Goal: Task Accomplishment & Management: Manage account settings

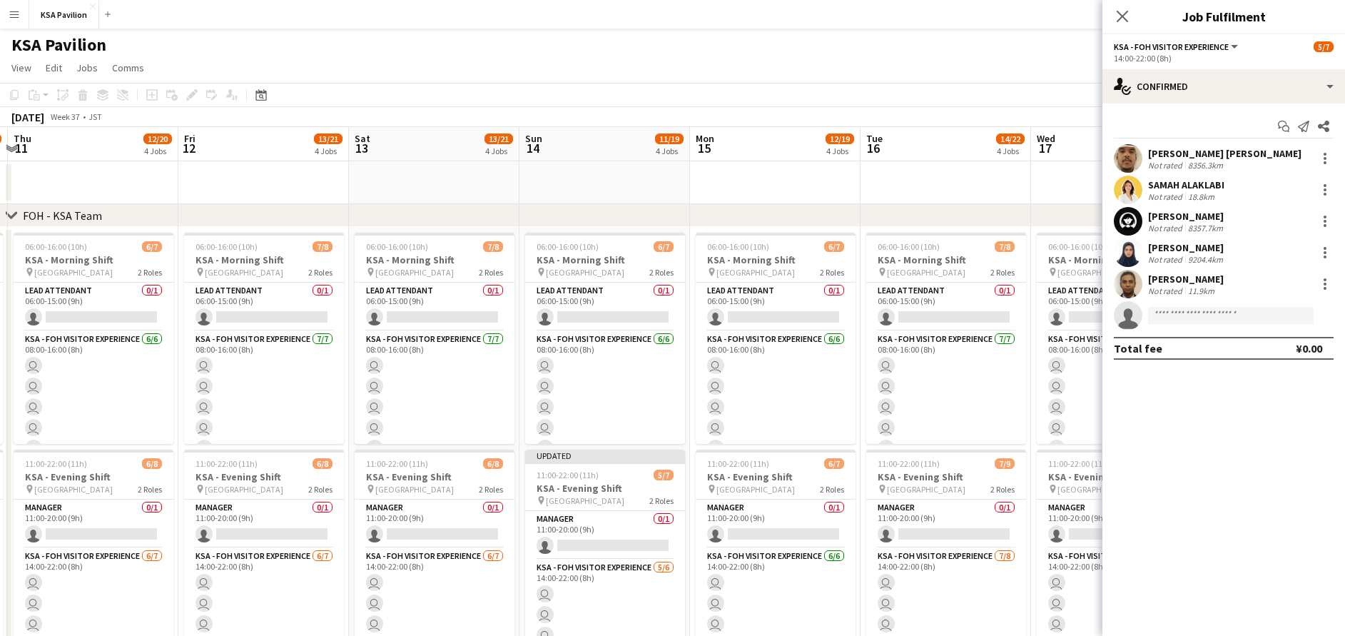
click at [1138, 13] on div "Close pop-in" at bounding box center [1123, 16] width 40 height 33
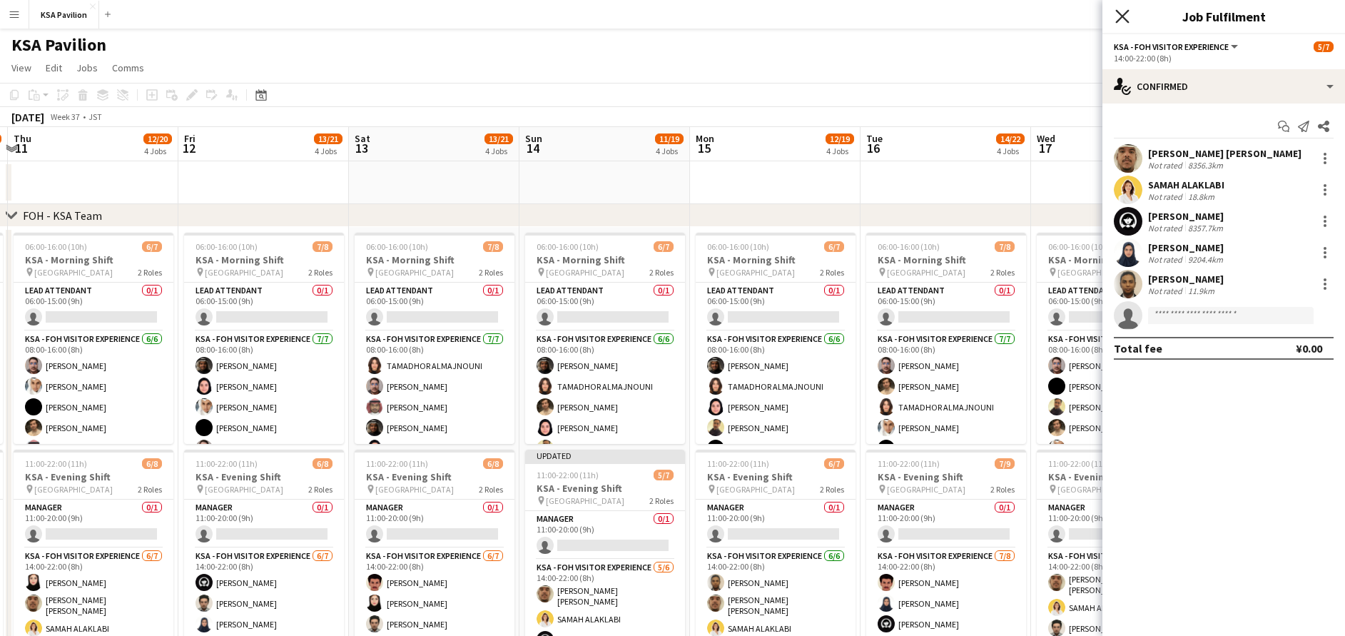
click at [1120, 17] on icon "Close pop-in" at bounding box center [1123, 16] width 14 height 14
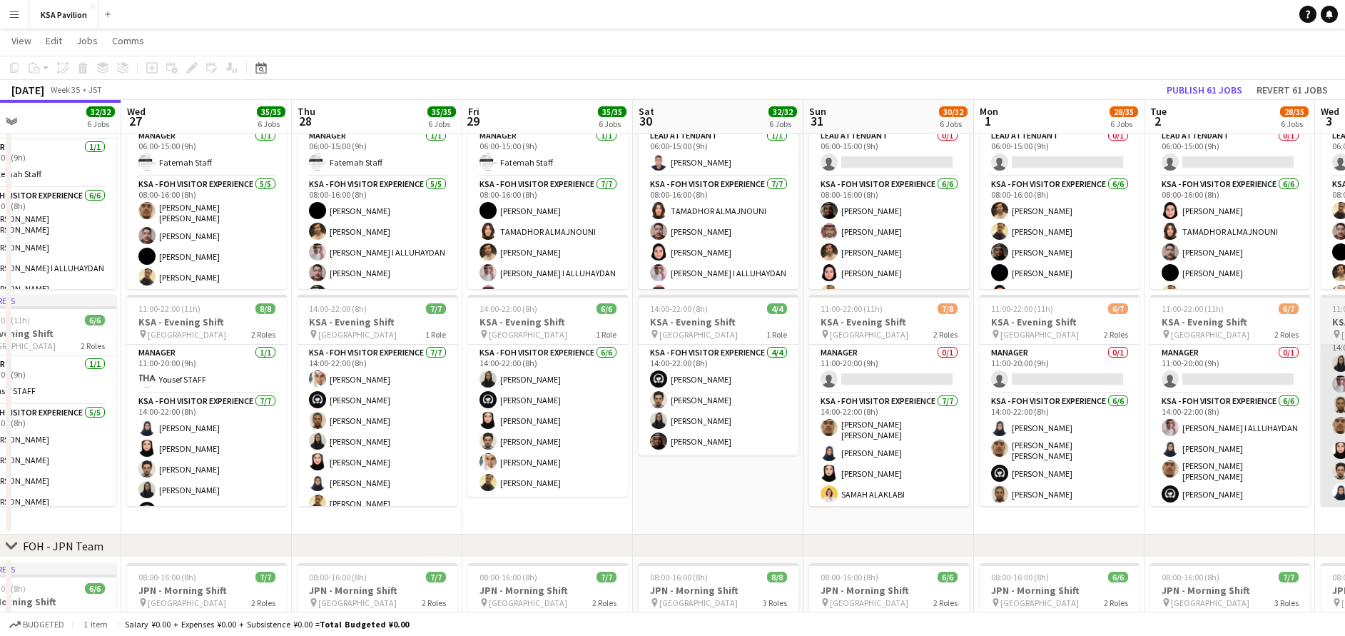
click at [367, 438] on app-card-role "KSA - FOH Visitor Experience [DATE] 14:00-22:00 (8h) Abdullah Alghoniman Haya […" at bounding box center [378, 431] width 160 height 173
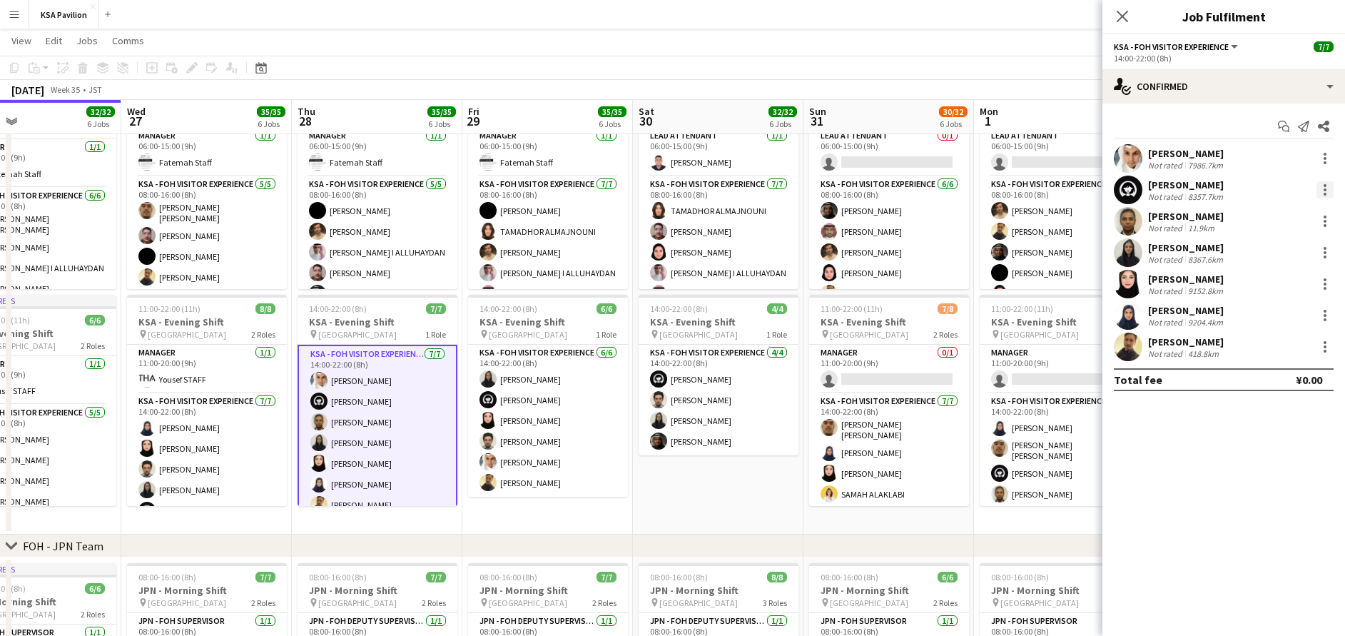
click at [1328, 191] on div at bounding box center [1325, 189] width 17 height 17
click at [1294, 350] on span "Remove" at bounding box center [1278, 353] width 89 height 13
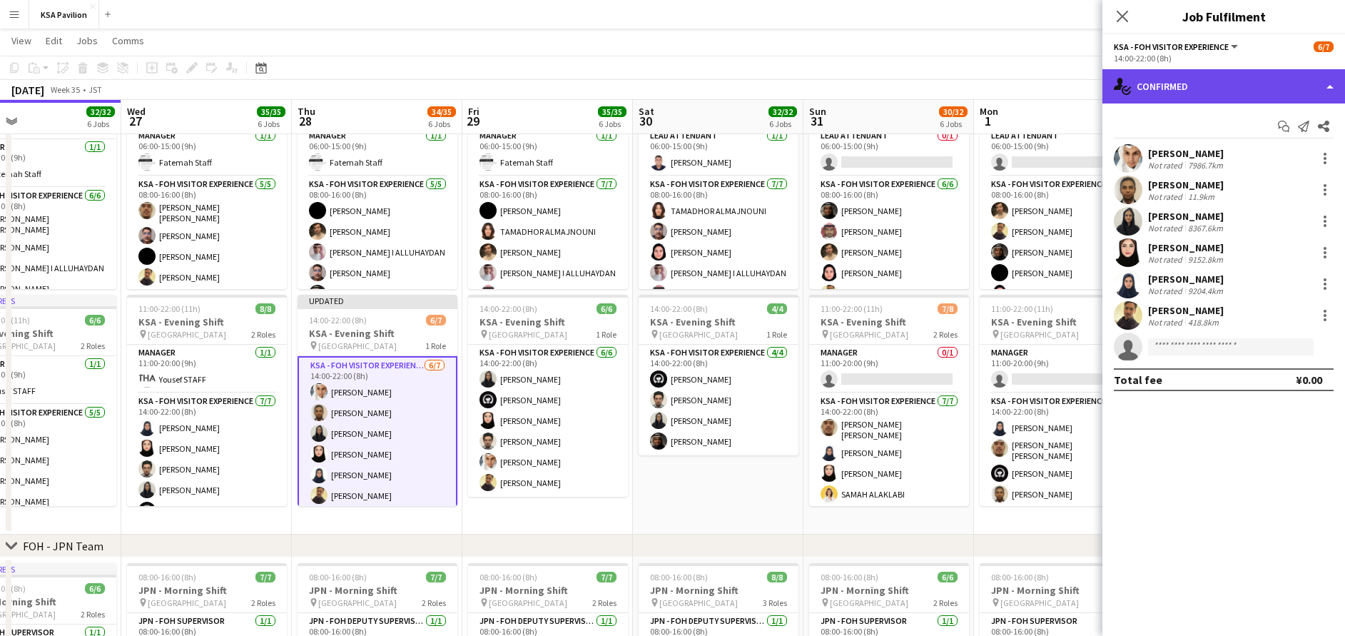
click at [1223, 87] on div "single-neutral-actions-check-2 Confirmed" at bounding box center [1224, 86] width 243 height 34
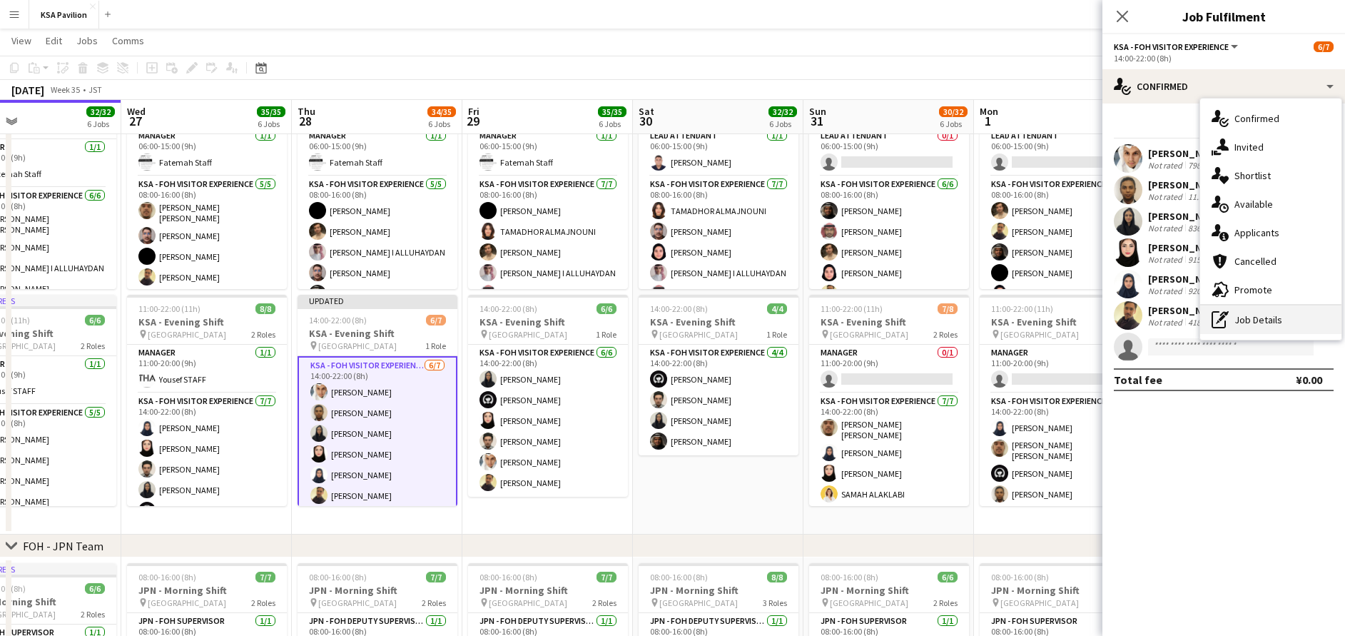
click at [1270, 318] on div "pen-write Job Details" at bounding box center [1271, 319] width 141 height 29
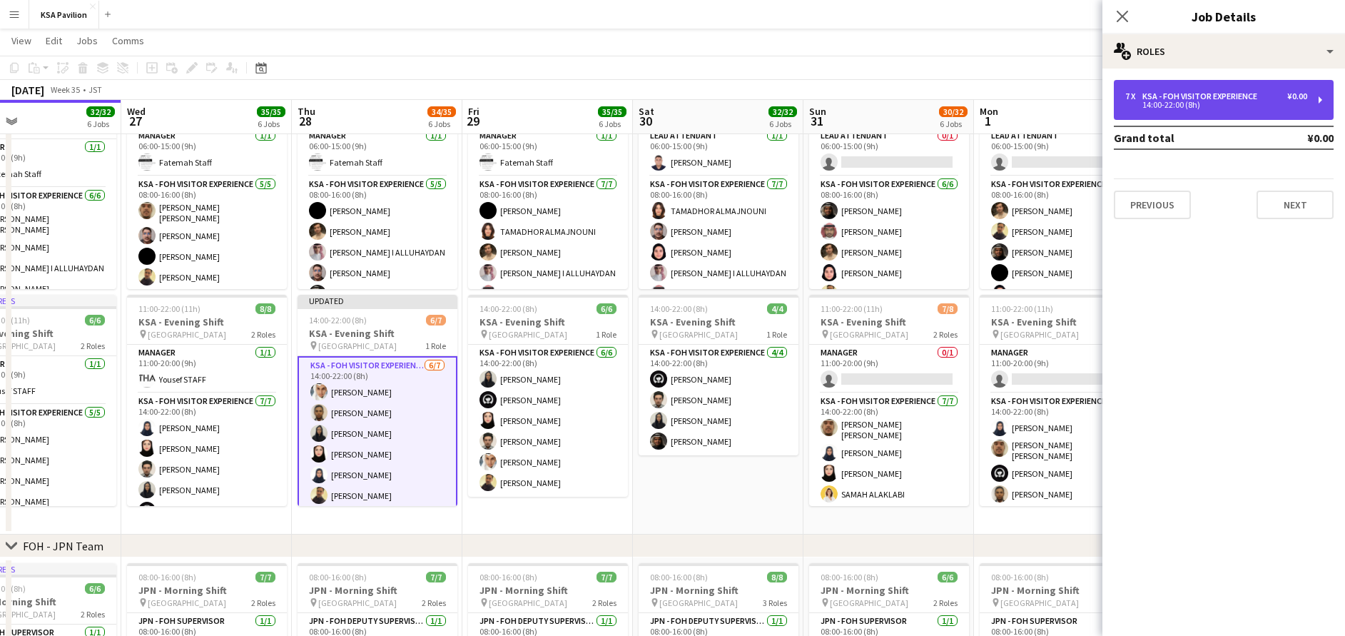
click at [1202, 114] on div "7 x KSA - FOH Visitor Experience ¥0.00 14:00-22:00 (8h)" at bounding box center [1224, 100] width 220 height 40
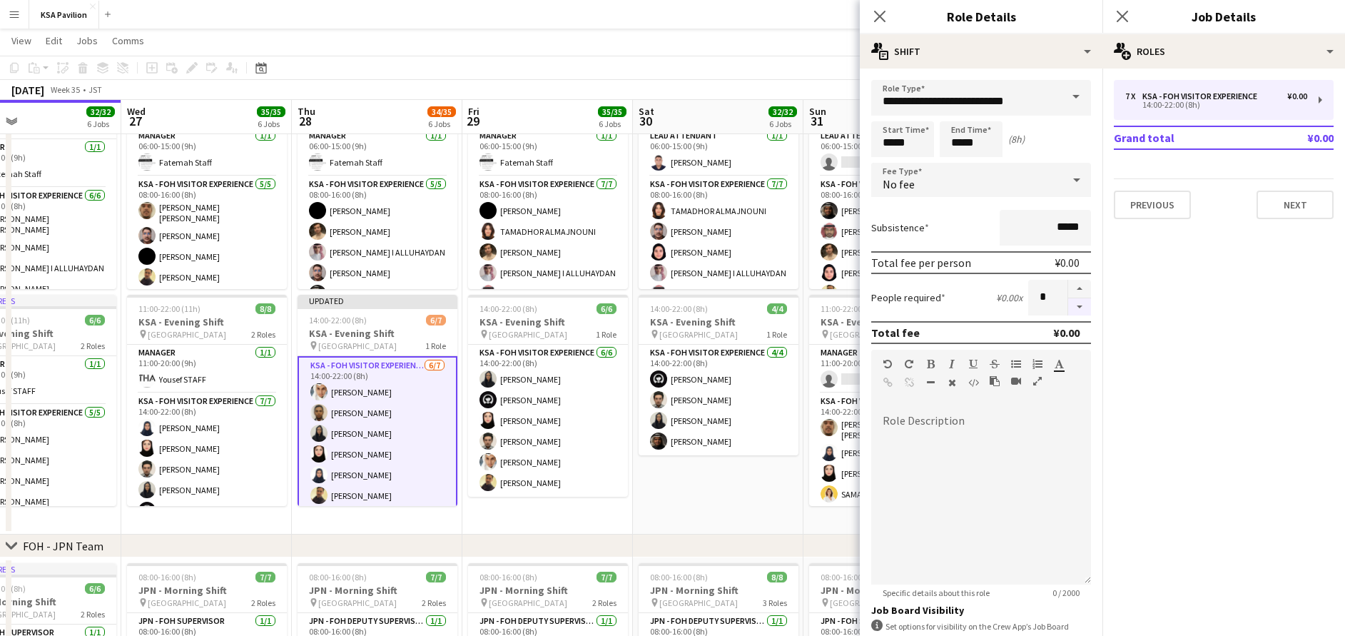
click at [1069, 304] on button "button" at bounding box center [1080, 307] width 23 height 18
type input "*"
click at [1126, 15] on icon "Close pop-in" at bounding box center [1123, 16] width 14 height 14
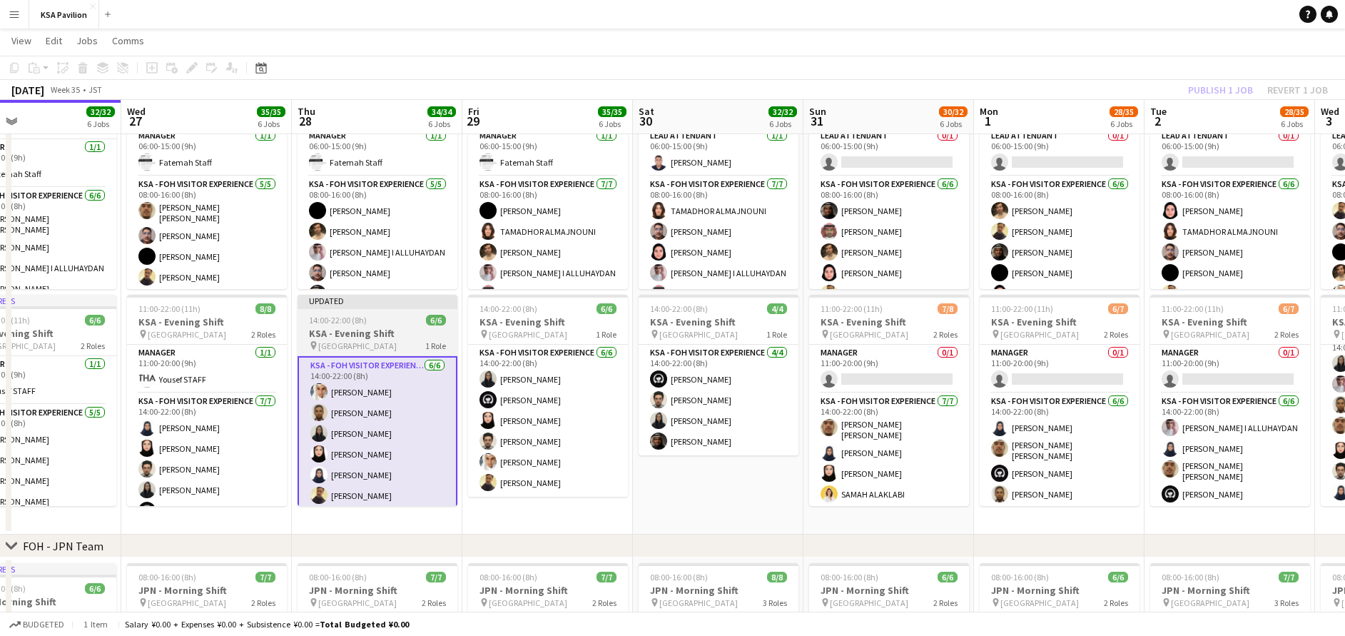
click at [398, 311] on app-job-card "Updated 14:00-22:00 (8h) 6/6 KSA - Evening Shift pin [GEOGRAPHIC_DATA] 1 Role K…" at bounding box center [378, 400] width 160 height 211
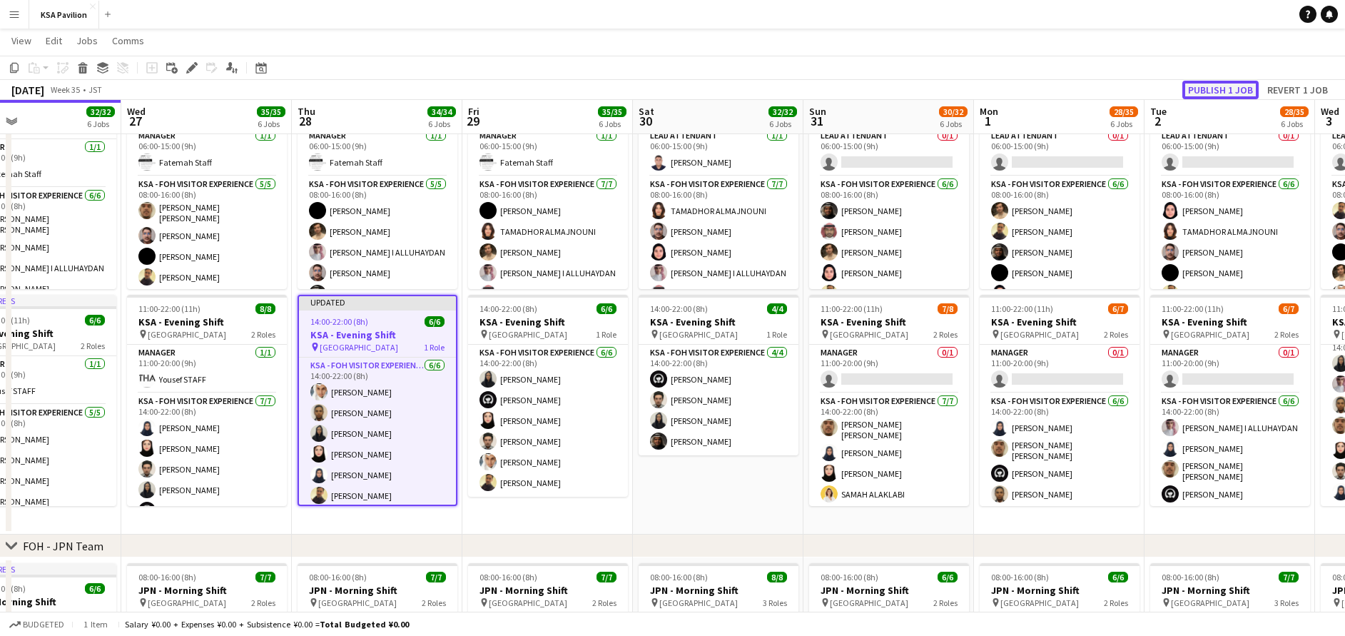
click at [1194, 86] on button "Publish 1 job" at bounding box center [1221, 90] width 76 height 19
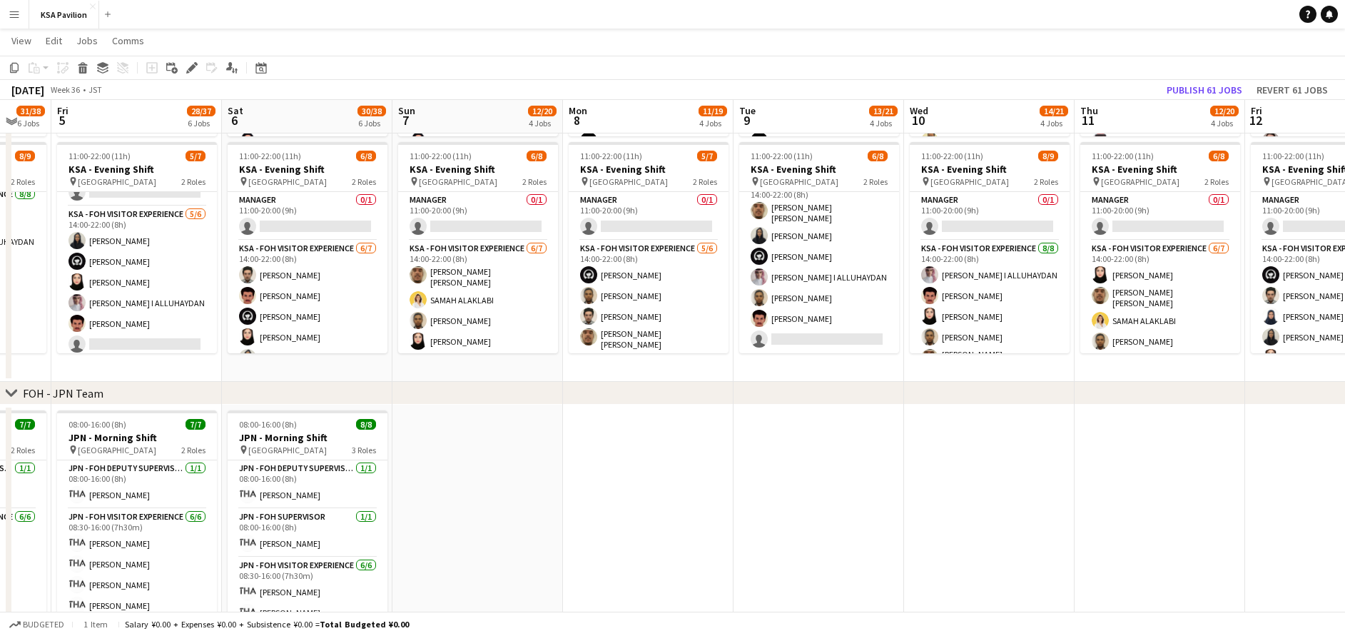
scroll to position [305, 0]
click at [1211, 89] on button "Publish 61 jobs" at bounding box center [1204, 90] width 87 height 19
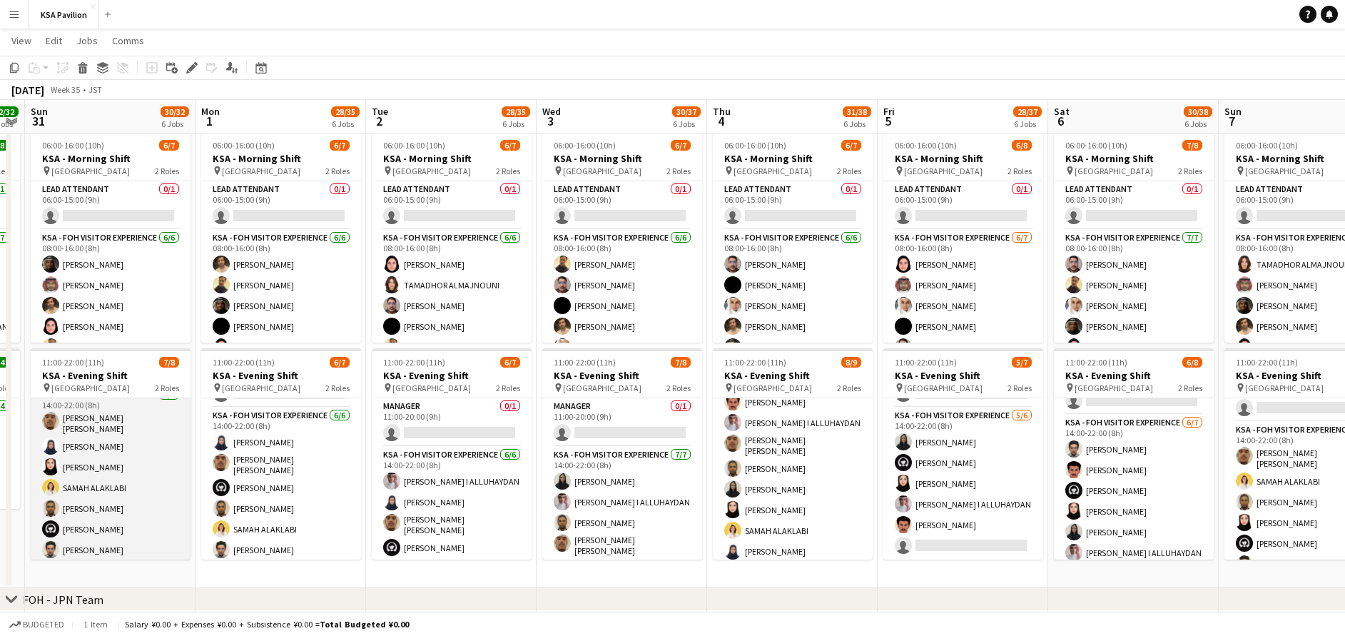
scroll to position [38, 0]
click at [135, 479] on app-card-role "KSA - FOH Visitor Experience [DATE] 14:00-22:00 (8h) [PERSON_NAME] [PERSON_NAME…" at bounding box center [111, 497] width 160 height 177
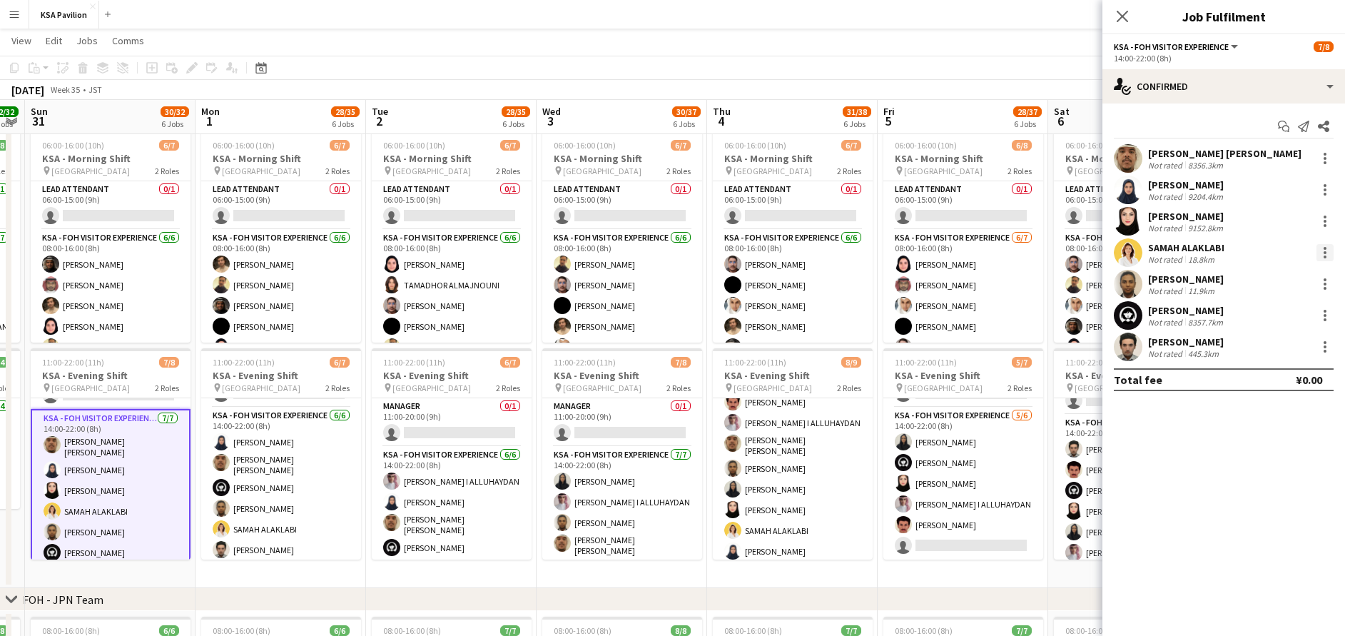
click at [1326, 251] on div at bounding box center [1325, 252] width 17 height 17
click at [1318, 313] on span "Switch crew" at bounding box center [1278, 313] width 89 height 13
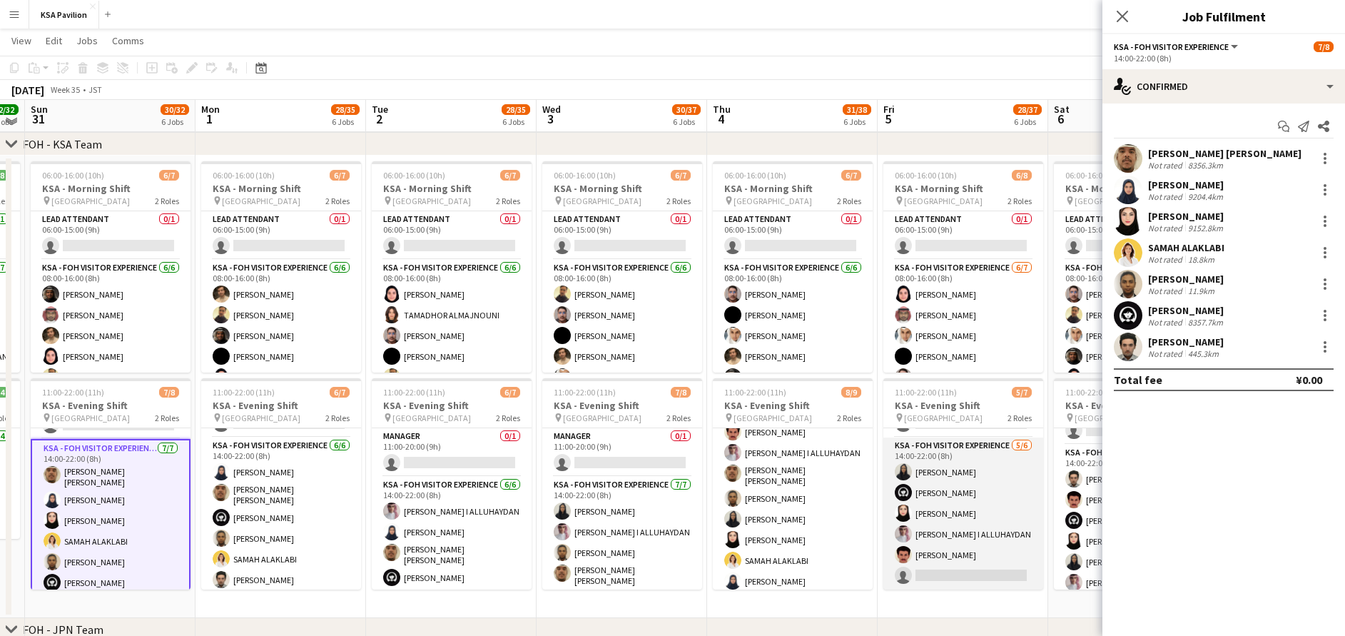
click at [954, 526] on app-card-role "KSA - FOH Visitor Experience [DATE] 14:00-22:00 (8h) [PERSON_NAME] Haya [PERSON…" at bounding box center [964, 514] width 160 height 152
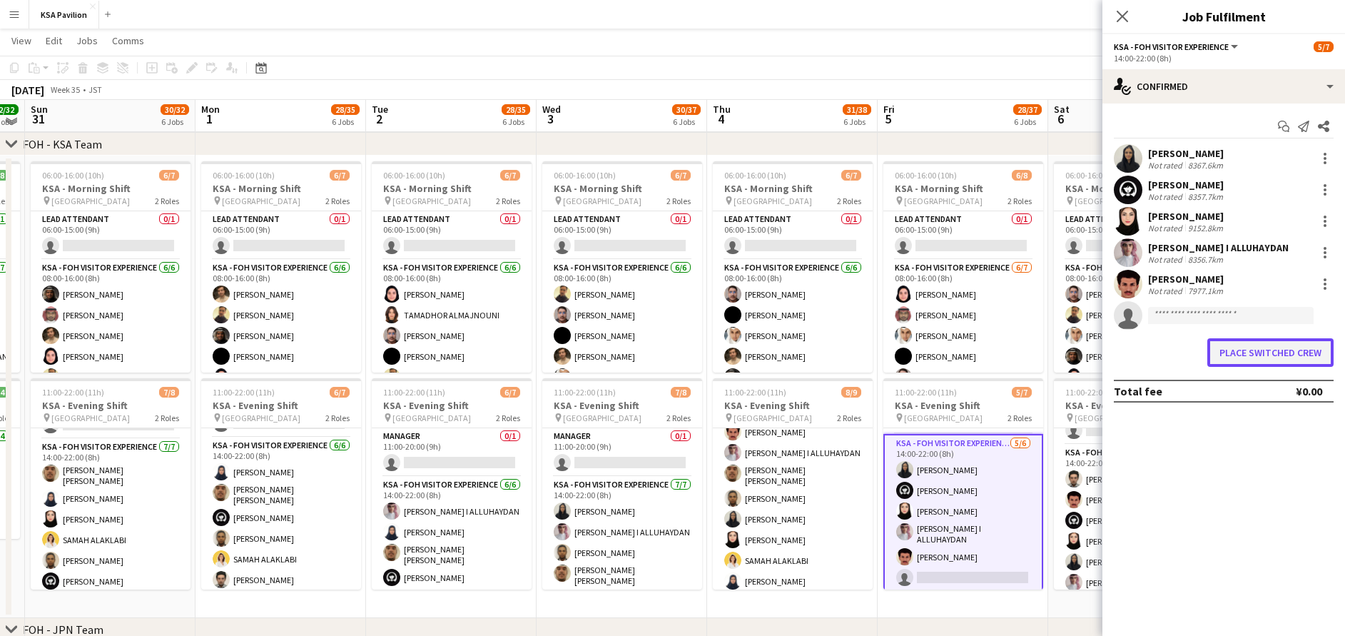
click at [1264, 353] on button "Place switched crew" at bounding box center [1271, 352] width 126 height 29
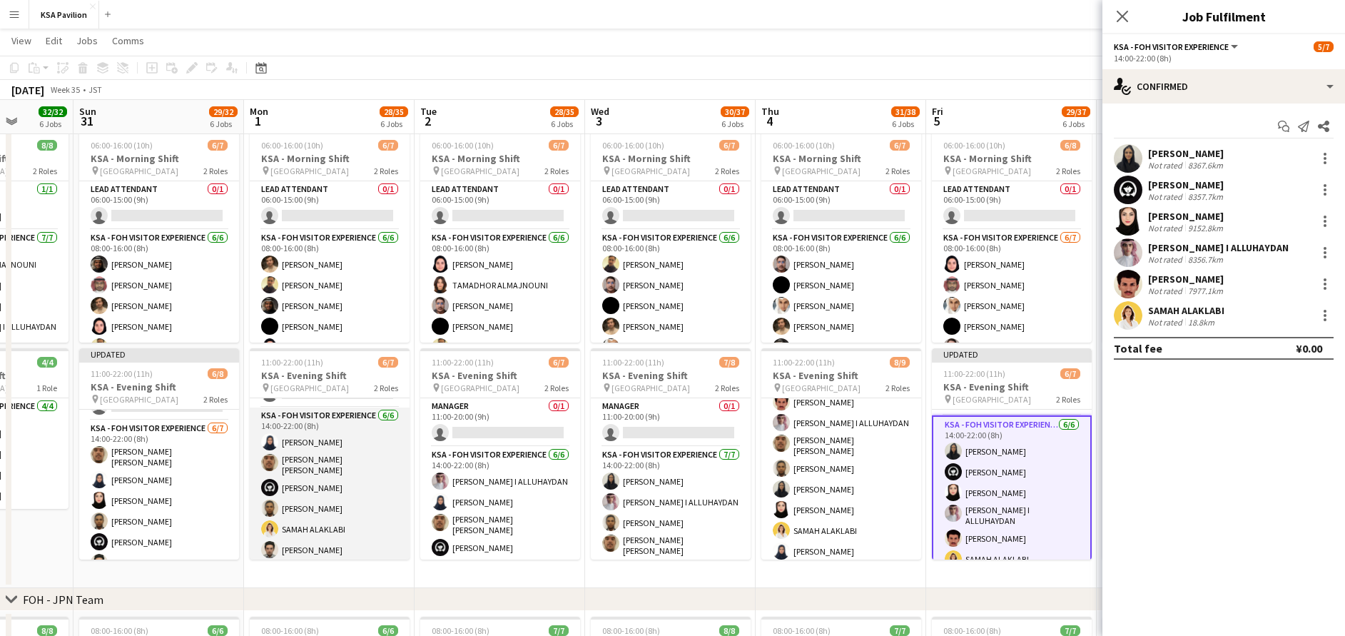
scroll to position [114, 0]
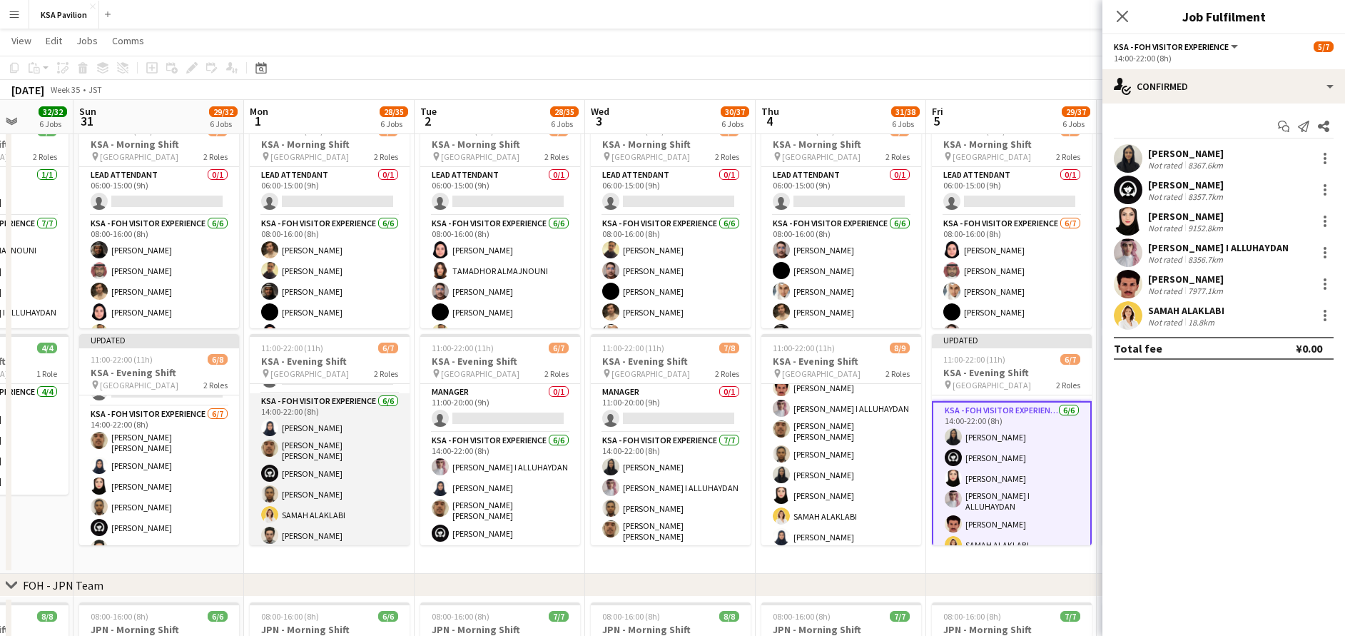
click at [276, 516] on app-card-role "KSA - FOH Visitor Experience [DATE] 14:00-22:00 (8h) [PERSON_NAME] [PERSON_NAME…" at bounding box center [330, 471] width 160 height 156
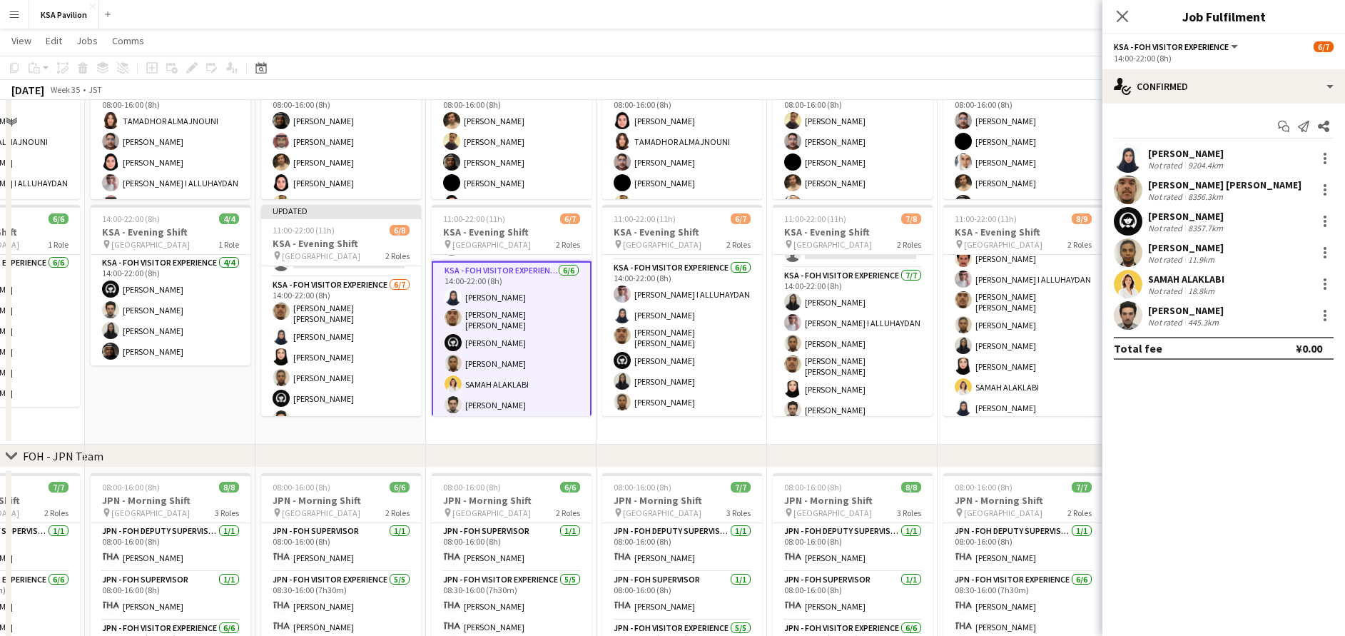
scroll to position [160, 0]
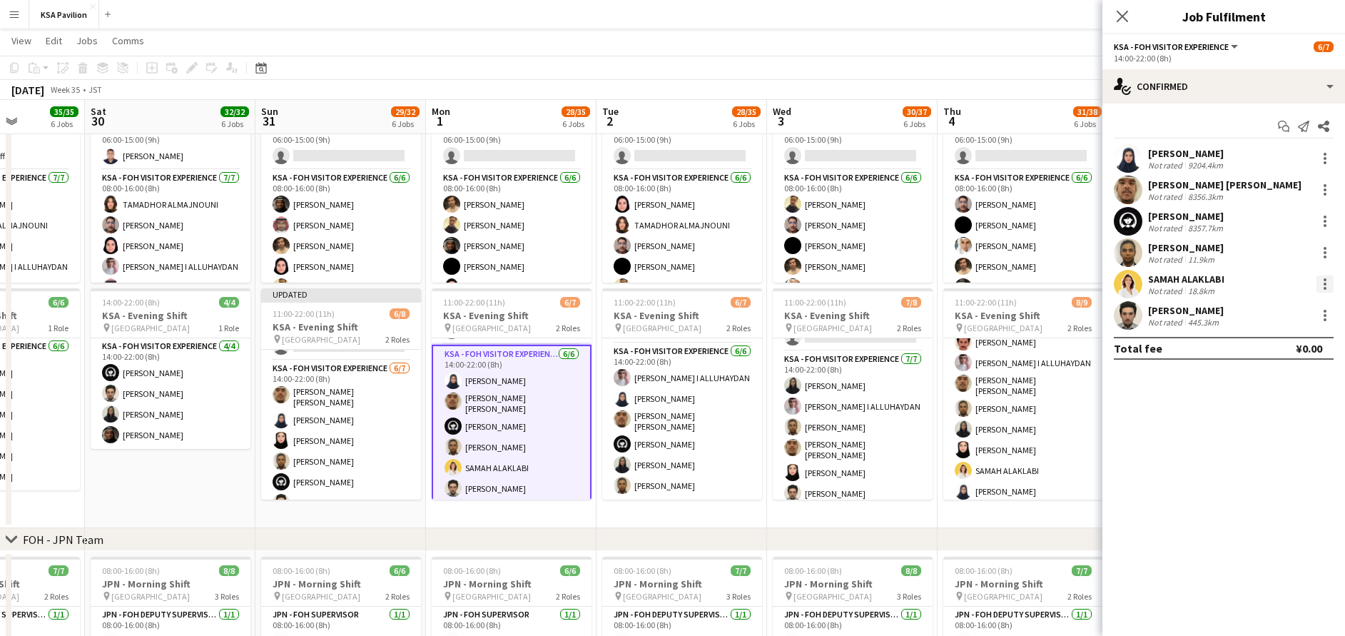
click at [1329, 283] on div at bounding box center [1325, 284] width 17 height 17
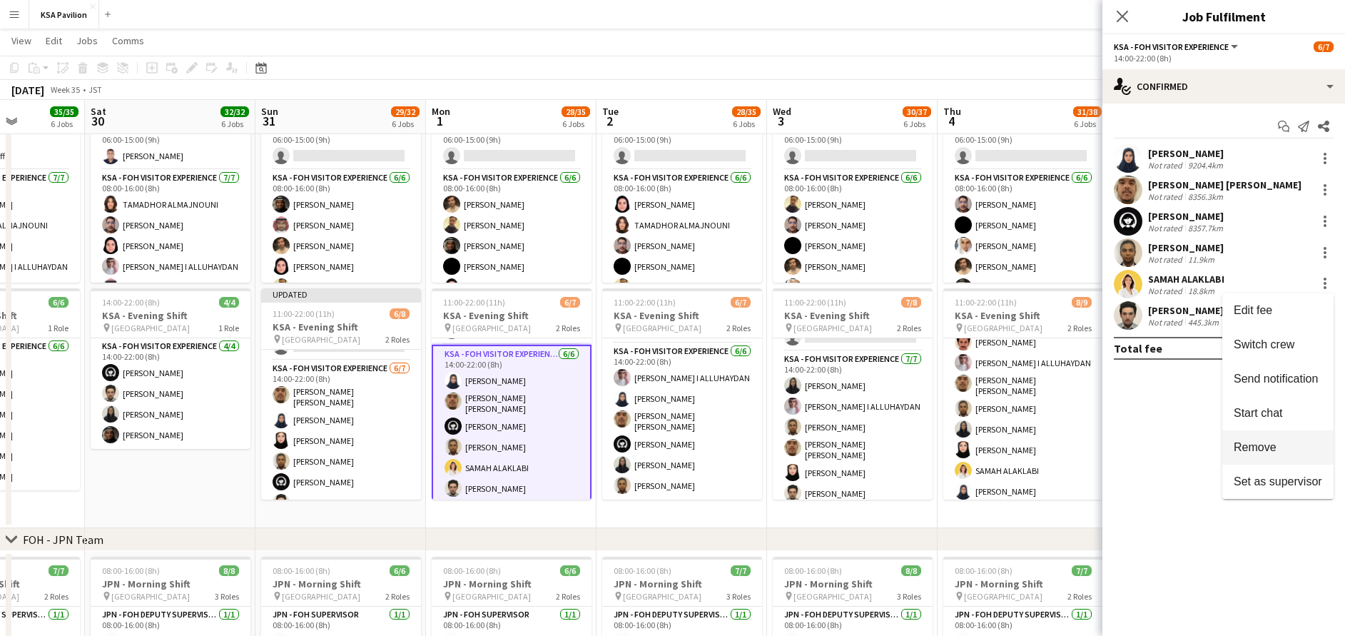
click at [1288, 448] on span "Remove" at bounding box center [1278, 447] width 89 height 13
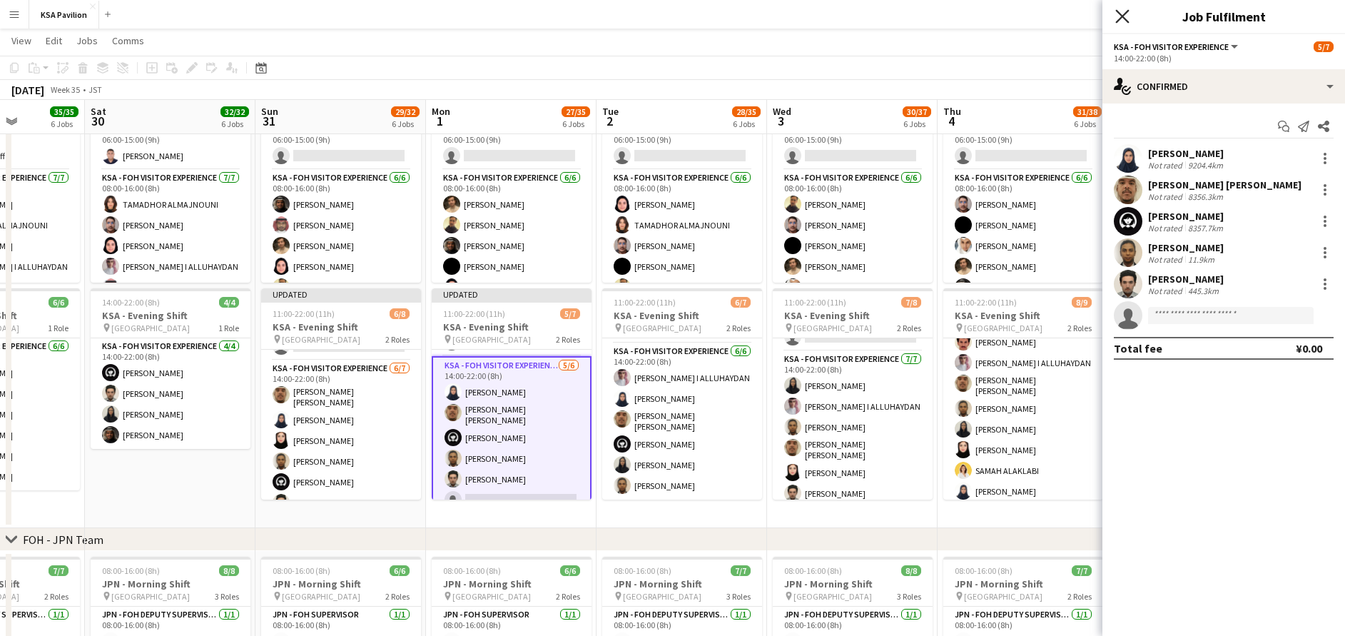
click at [1120, 19] on icon at bounding box center [1123, 16] width 14 height 14
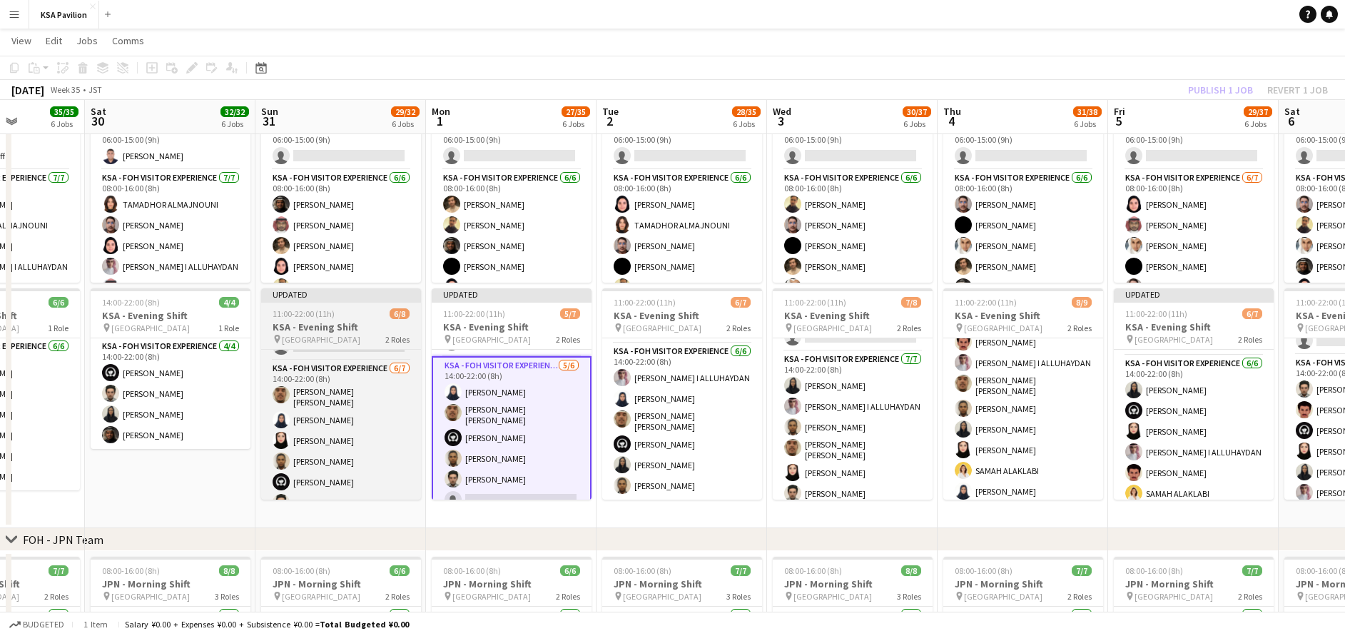
click at [347, 311] on div "11:00-22:00 (11h) 6/8" at bounding box center [341, 313] width 160 height 11
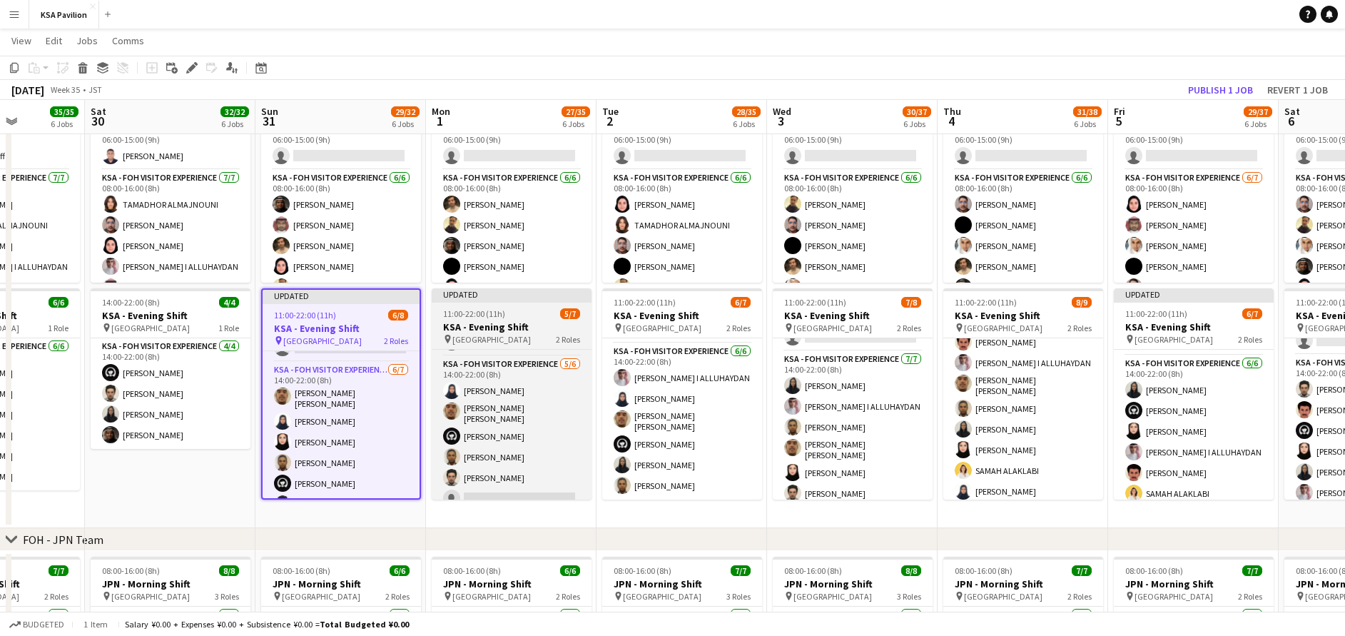
click at [453, 321] on h3 "KSA - Evening Shift" at bounding box center [512, 326] width 160 height 13
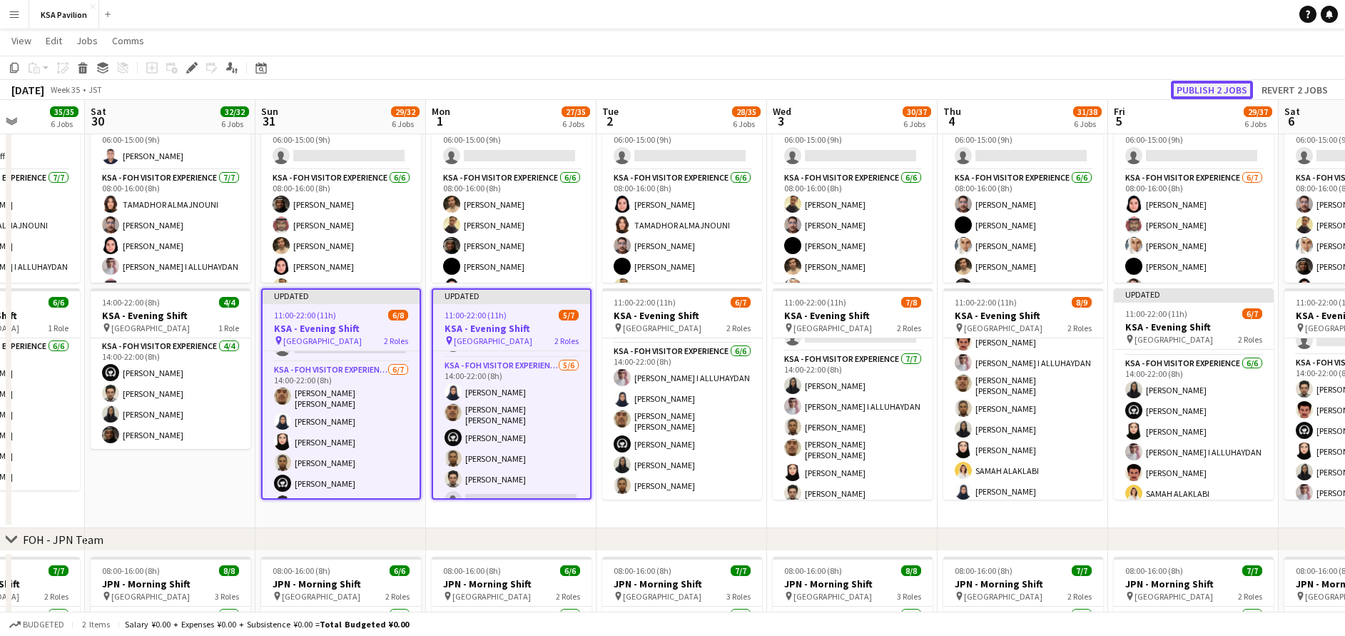
click at [1210, 89] on button "Publish 2 jobs" at bounding box center [1212, 90] width 82 height 19
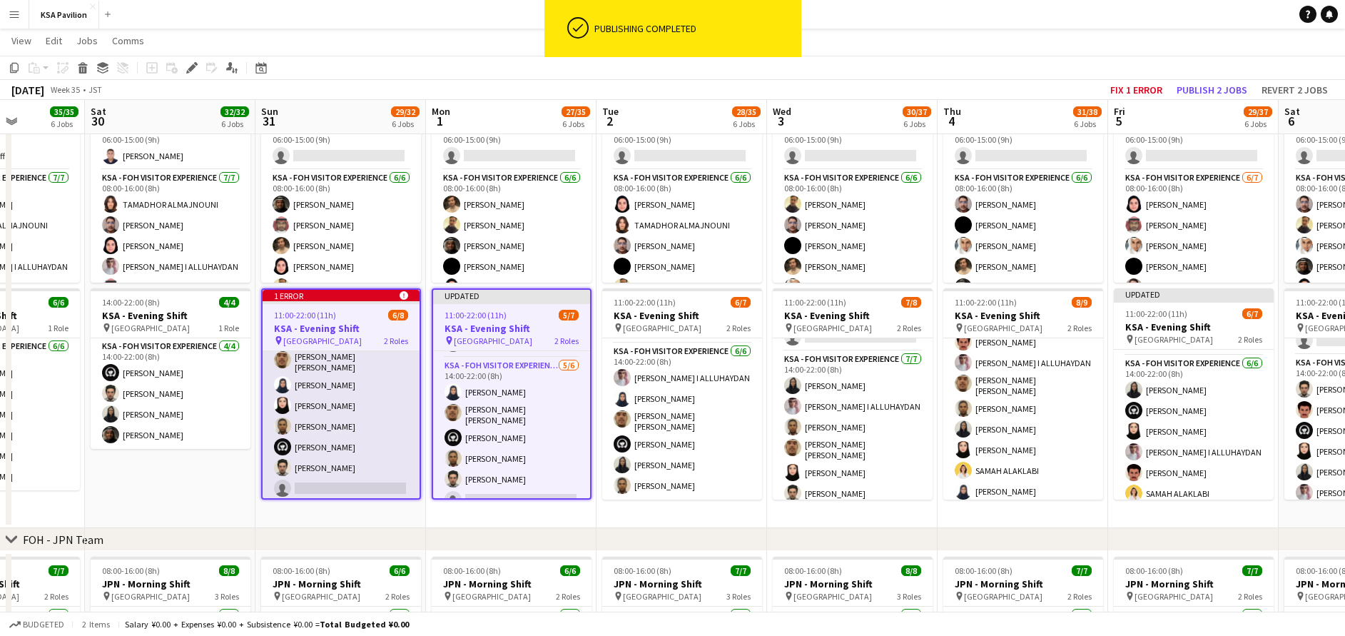
scroll to position [0, 0]
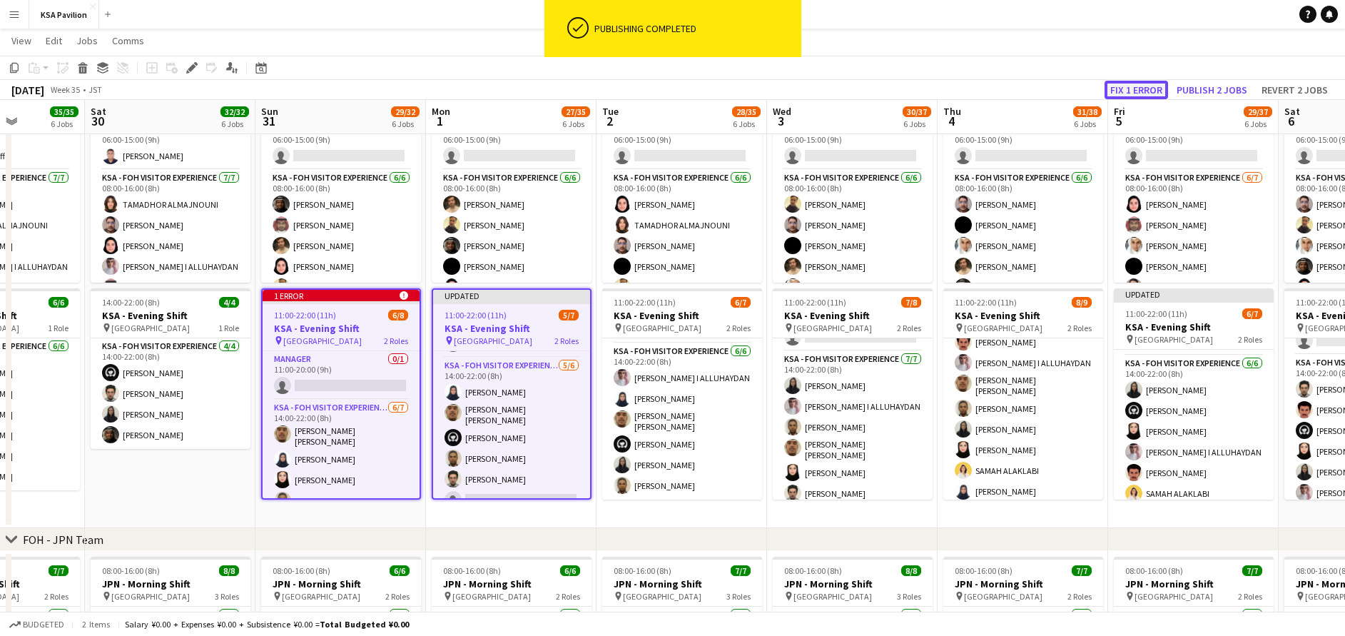
click at [1146, 89] on button "Fix 1 error" at bounding box center [1137, 90] width 64 height 19
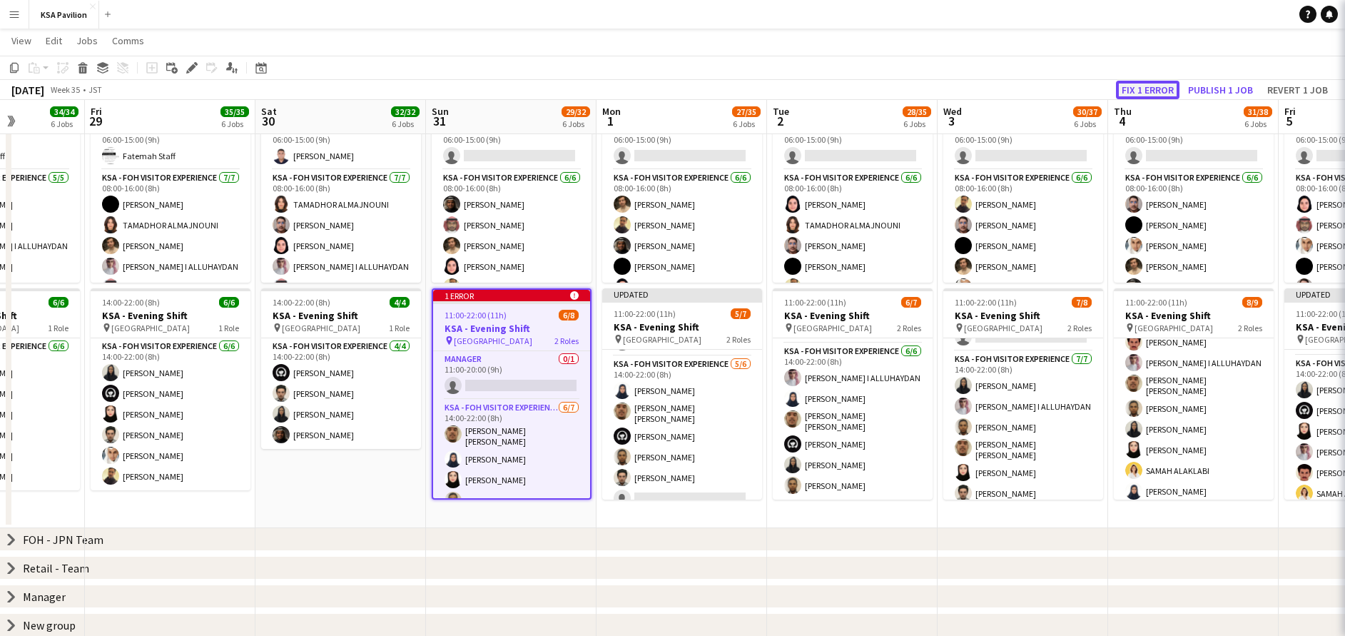
scroll to position [0, 491]
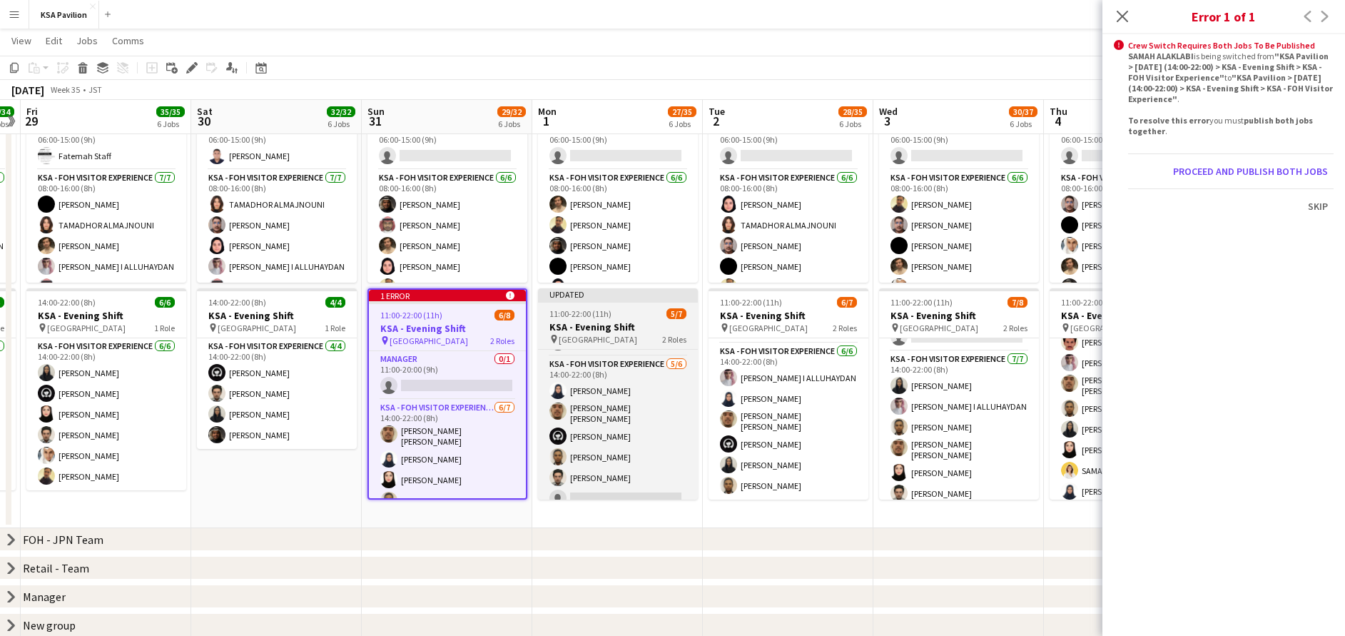
click at [624, 334] on span "[GEOGRAPHIC_DATA]" at bounding box center [598, 339] width 79 height 11
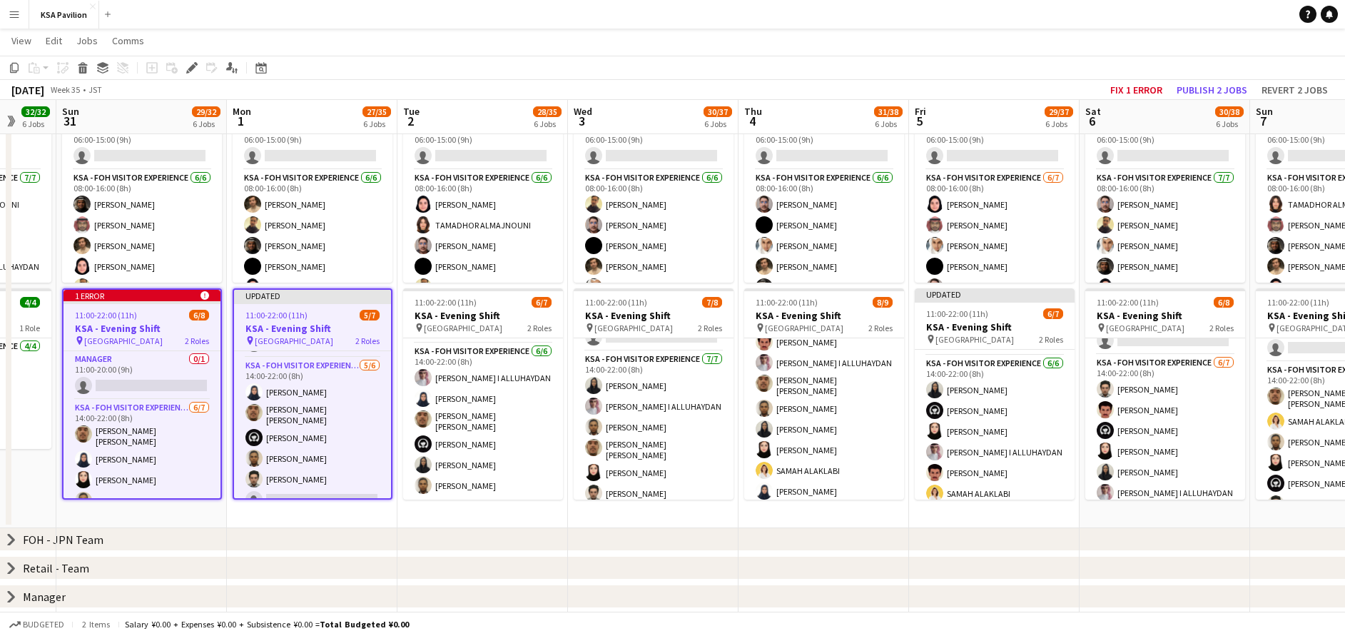
scroll to position [0, 456]
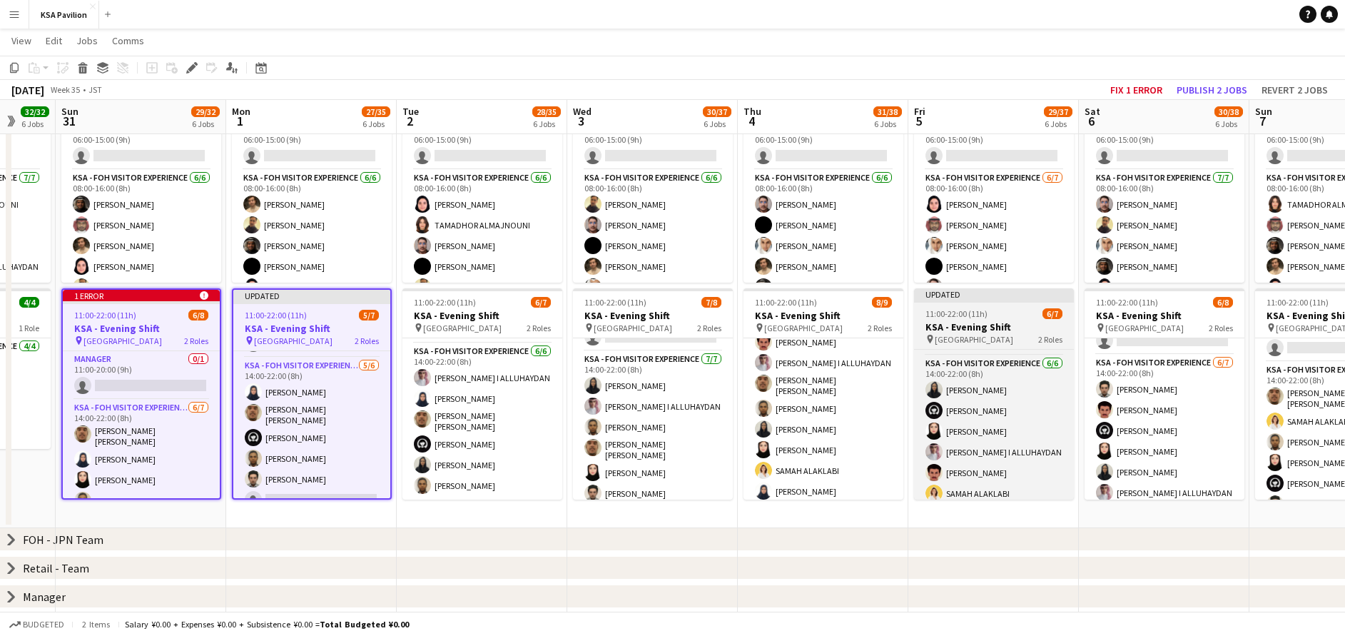
click at [964, 325] on h3 "KSA - Evening Shift" at bounding box center [994, 326] width 160 height 13
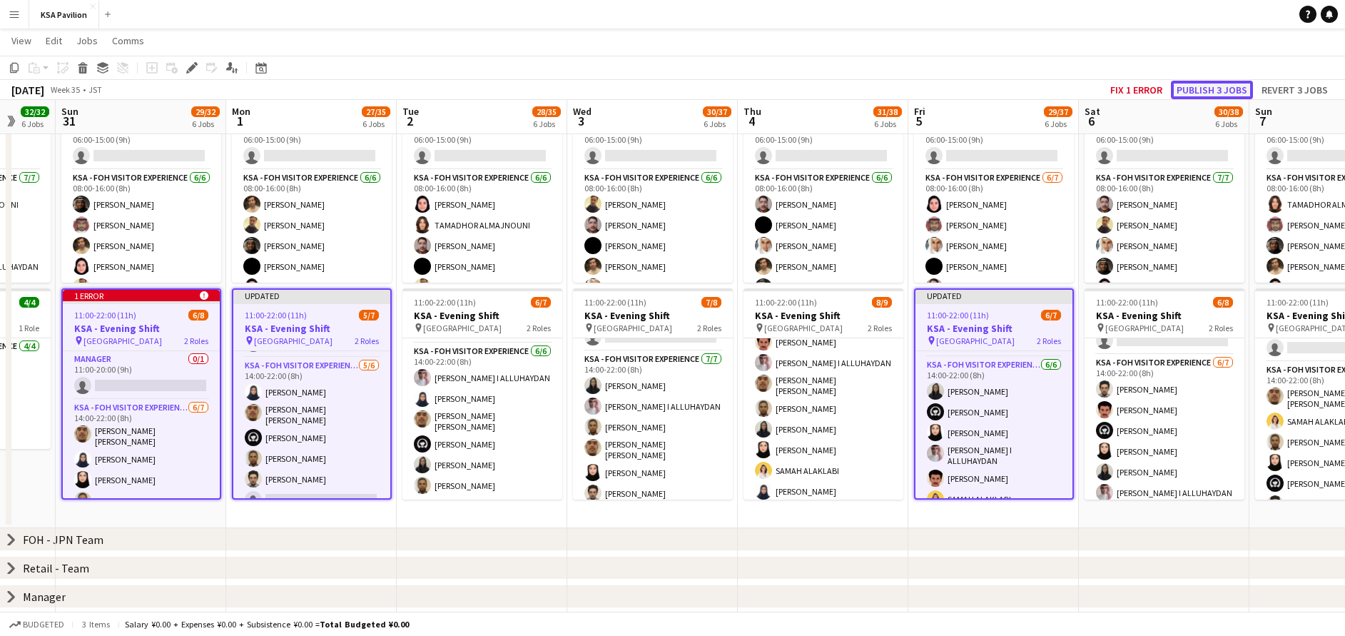
click at [1222, 87] on button "Publish 3 jobs" at bounding box center [1212, 90] width 82 height 19
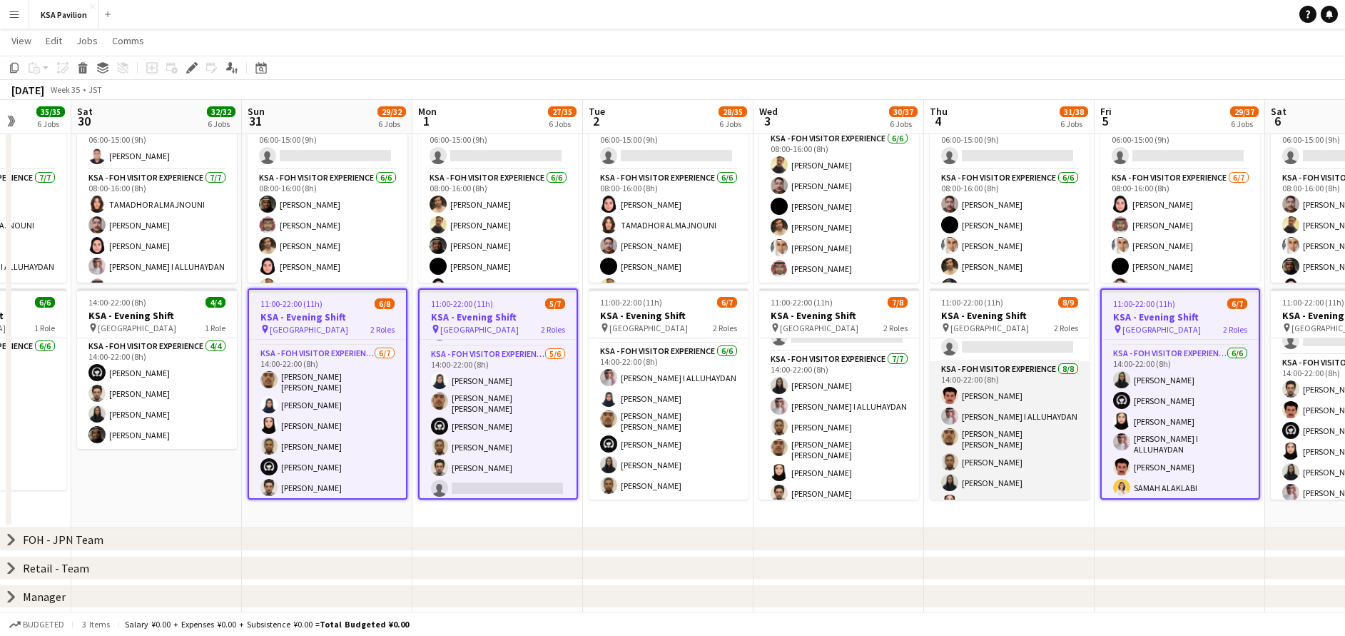
scroll to position [85, 0]
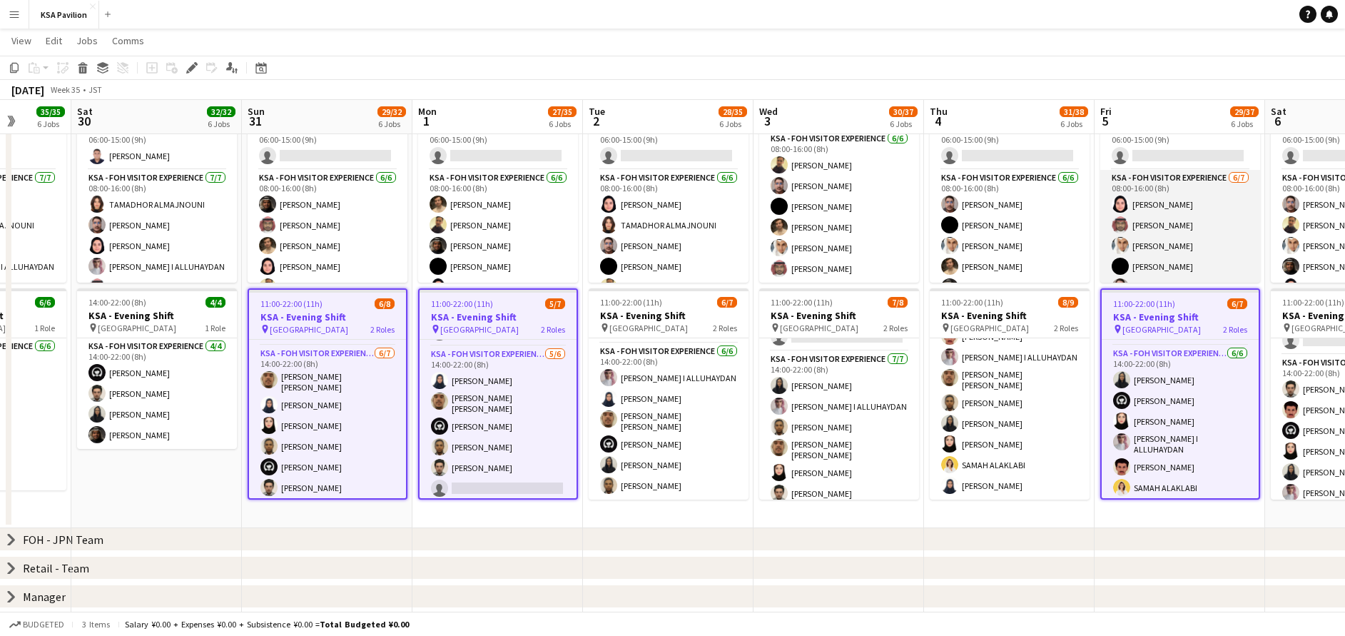
click at [1208, 204] on app-card-role "KSA - FOH Visitor Experience [DATE] 08:00-16:00 (8h) Dur Murad [PERSON_NAME] Ab…" at bounding box center [1181, 256] width 160 height 173
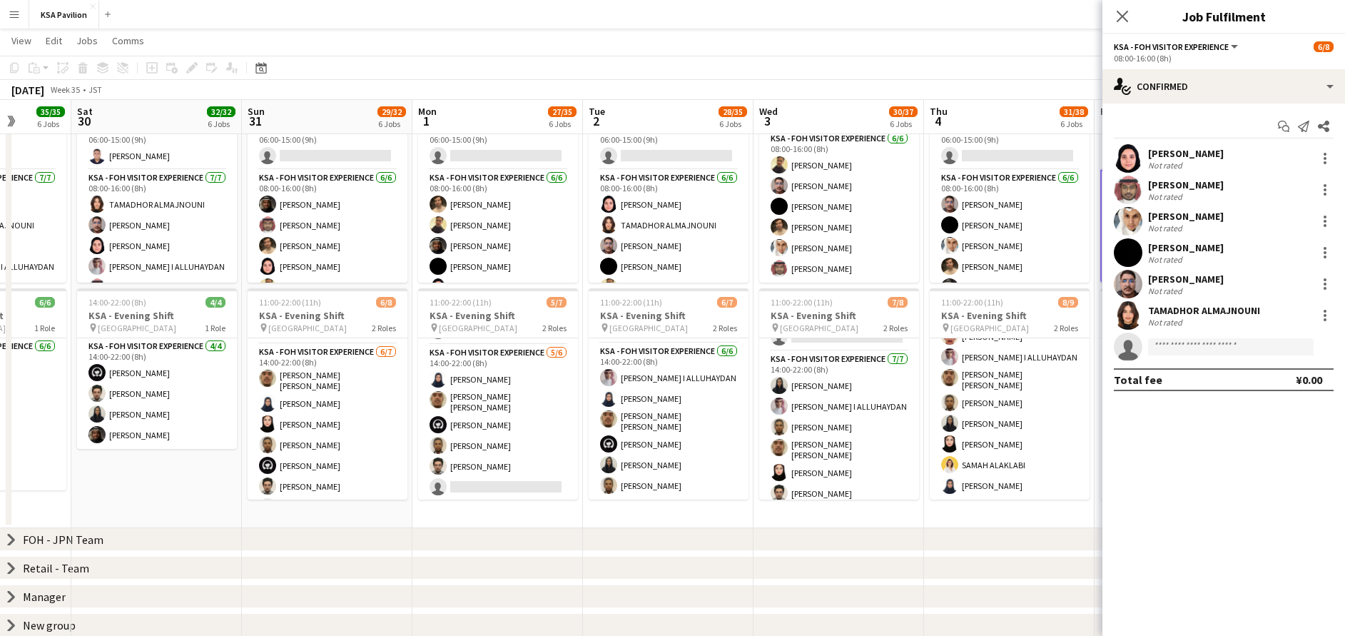
scroll to position [39, 0]
click at [1330, 158] on div at bounding box center [1325, 158] width 17 height 17
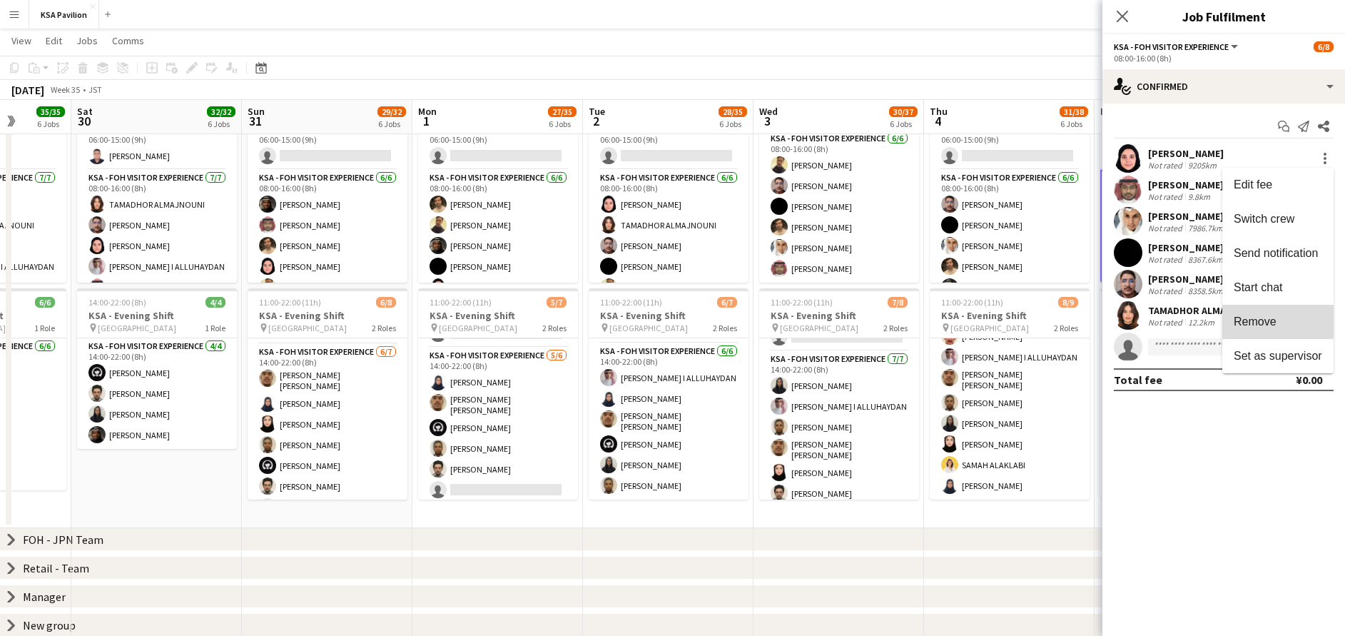
click at [1277, 319] on span "Remove" at bounding box center [1278, 321] width 89 height 13
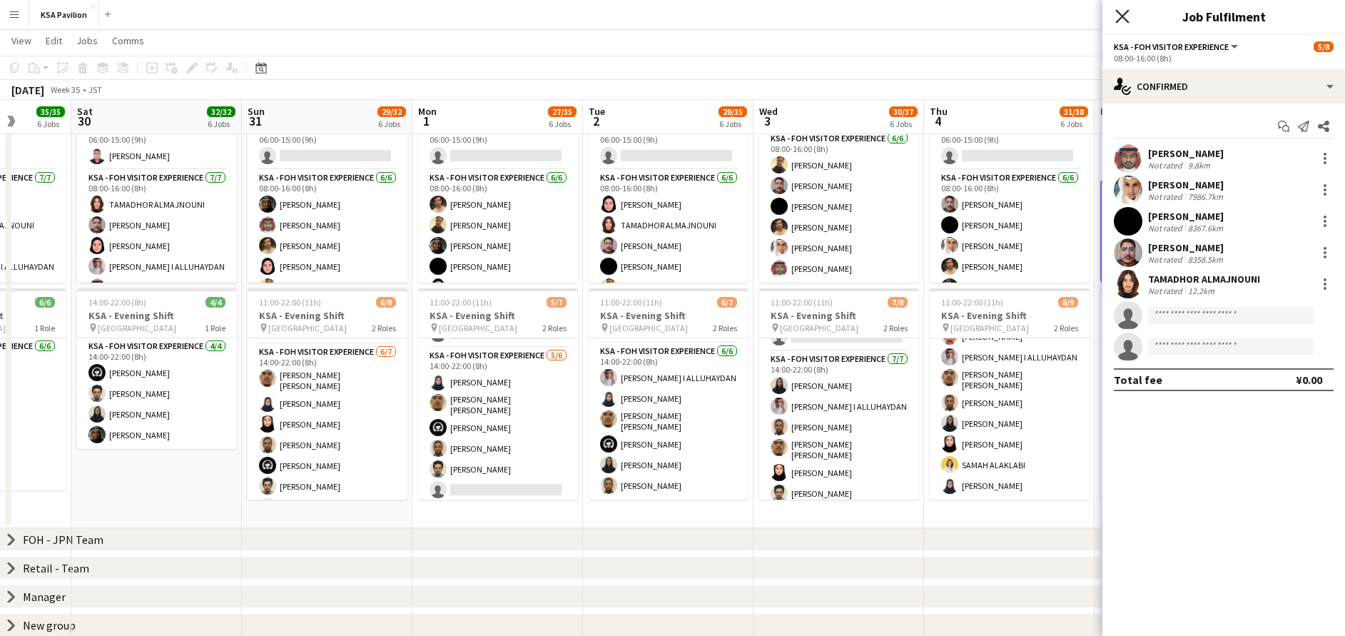
click at [1125, 16] on icon "Close pop-in" at bounding box center [1123, 16] width 14 height 14
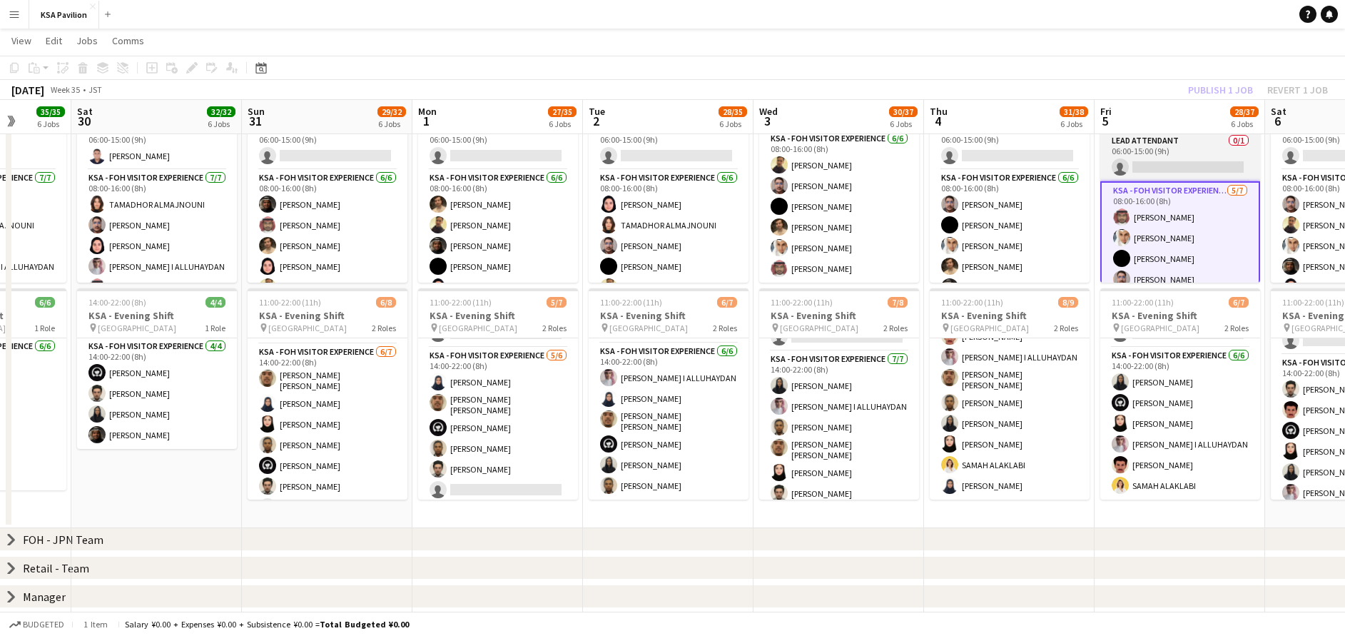
click at [1182, 156] on app-card-role "LEAD ATTENDANT 0/1 06:00-15:00 (9h) single-neutral-actions" at bounding box center [1181, 157] width 160 height 49
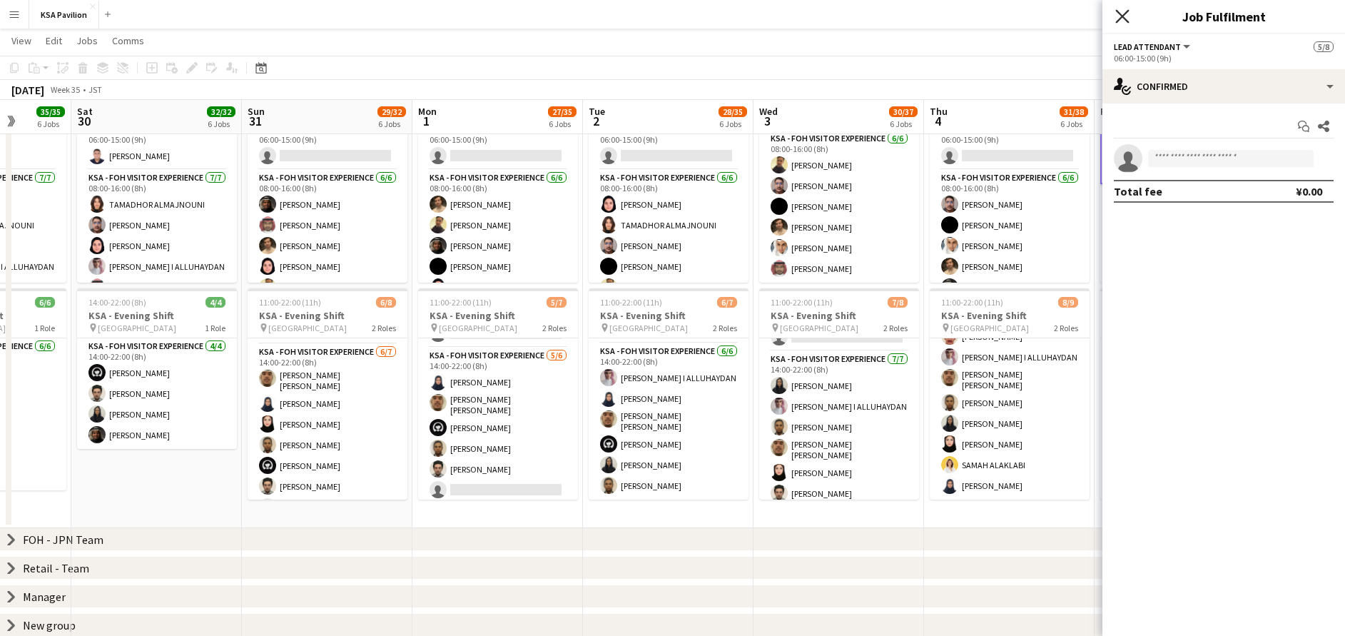
click at [1126, 19] on icon at bounding box center [1123, 16] width 14 height 14
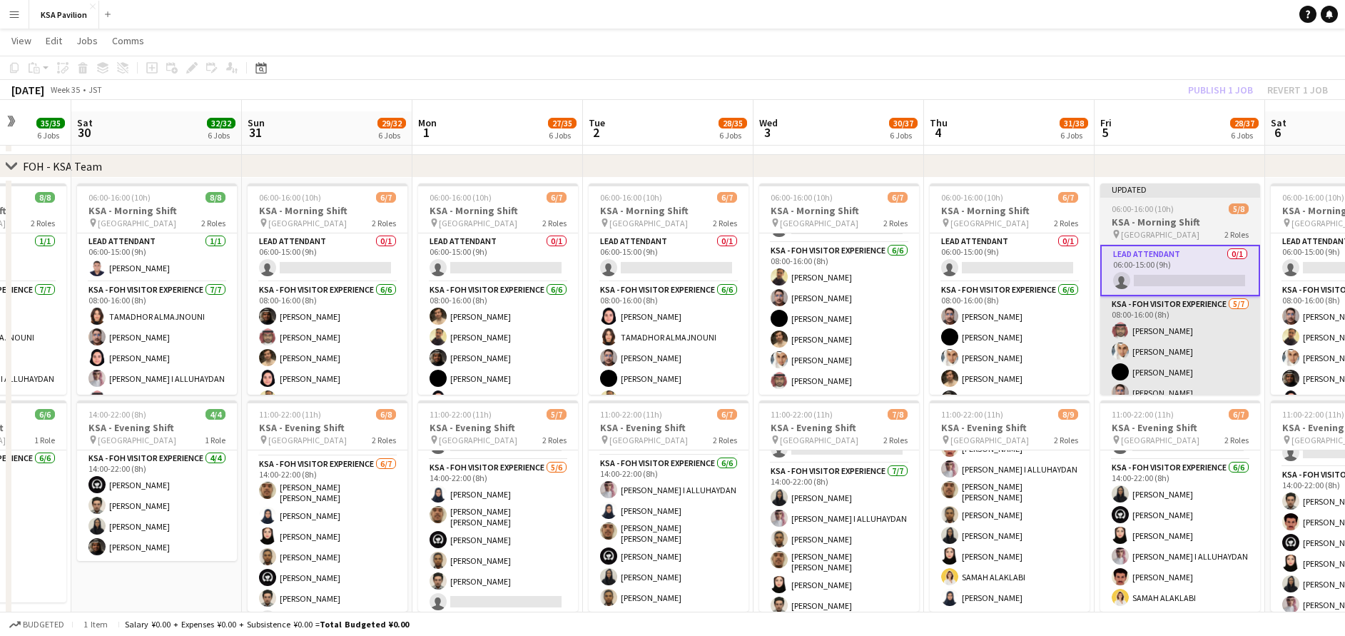
scroll to position [46, 0]
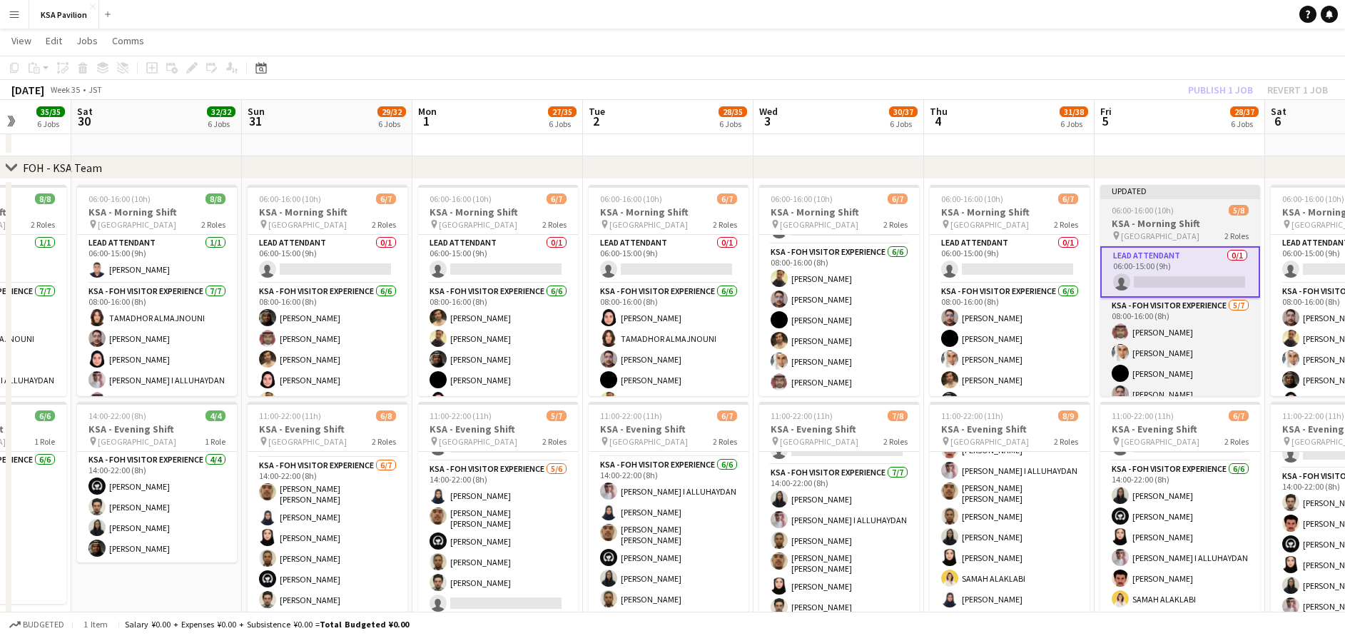
click at [1152, 202] on app-job-card "Updated 06:00-16:00 (10h) 5/8 KSA - Morning Shift pin Saudi Arabia Pavilion 2 R…" at bounding box center [1181, 290] width 160 height 211
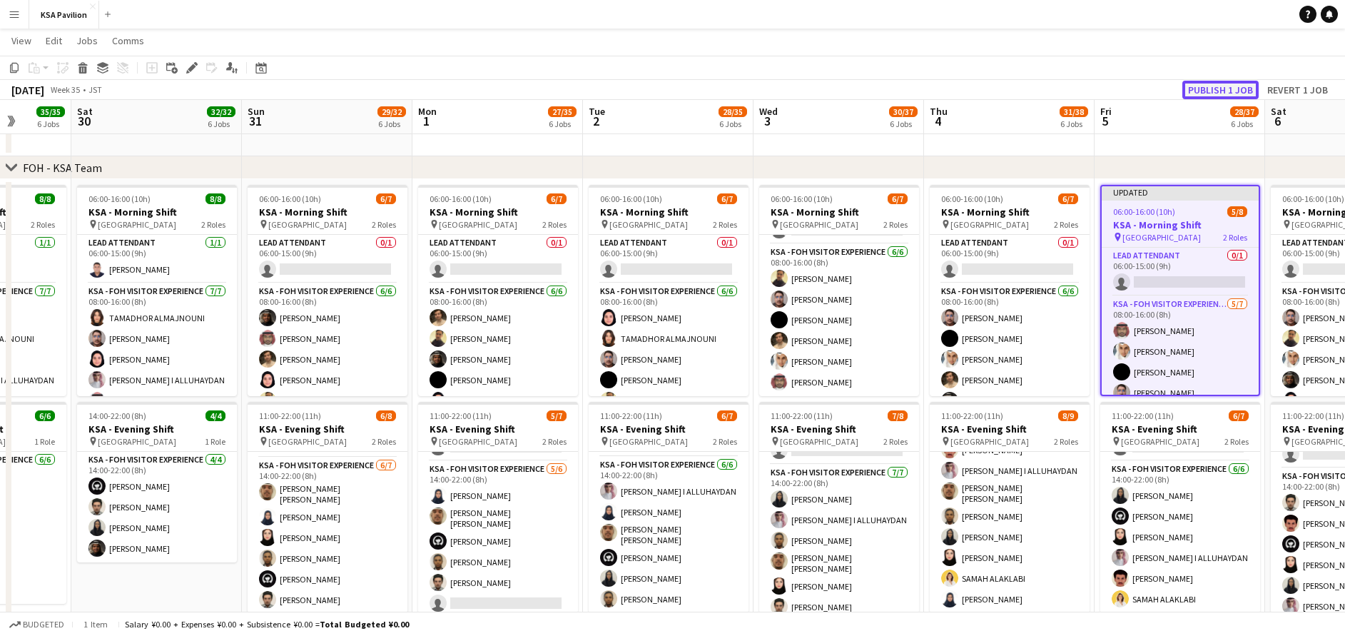
click at [1218, 84] on button "Publish 1 job" at bounding box center [1221, 90] width 76 height 19
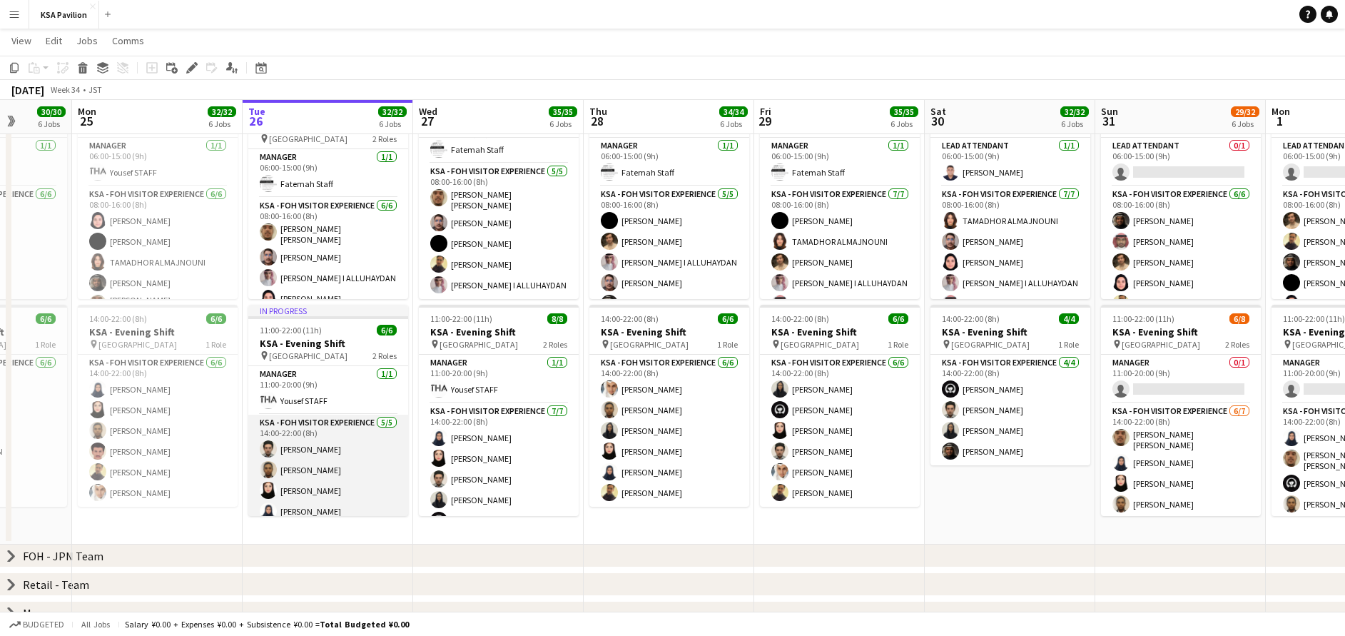
scroll to position [30, 0]
click at [373, 473] on app-card-role "KSA - FOH Visitor Experience [DATE] 14:00-22:00 (8h) [PERSON_NAME] [PERSON_NAME…" at bounding box center [328, 450] width 160 height 131
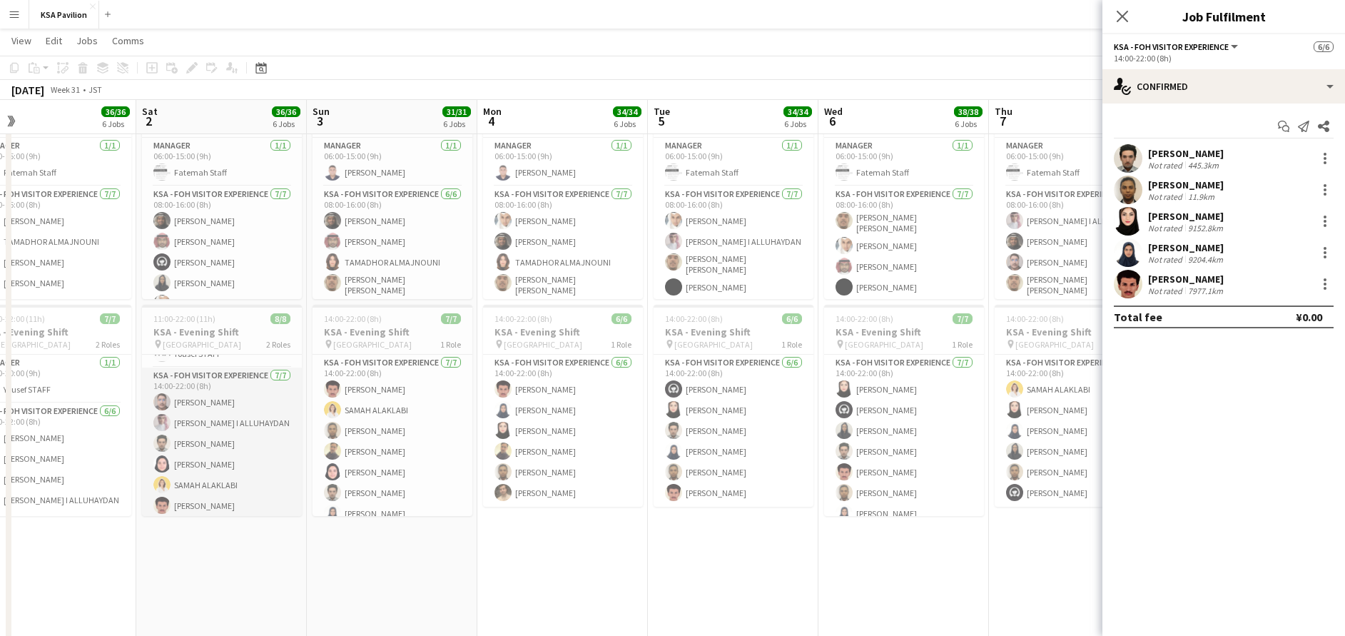
scroll to position [64, 0]
click at [11, 17] on app-icon "Menu" at bounding box center [14, 14] width 11 height 11
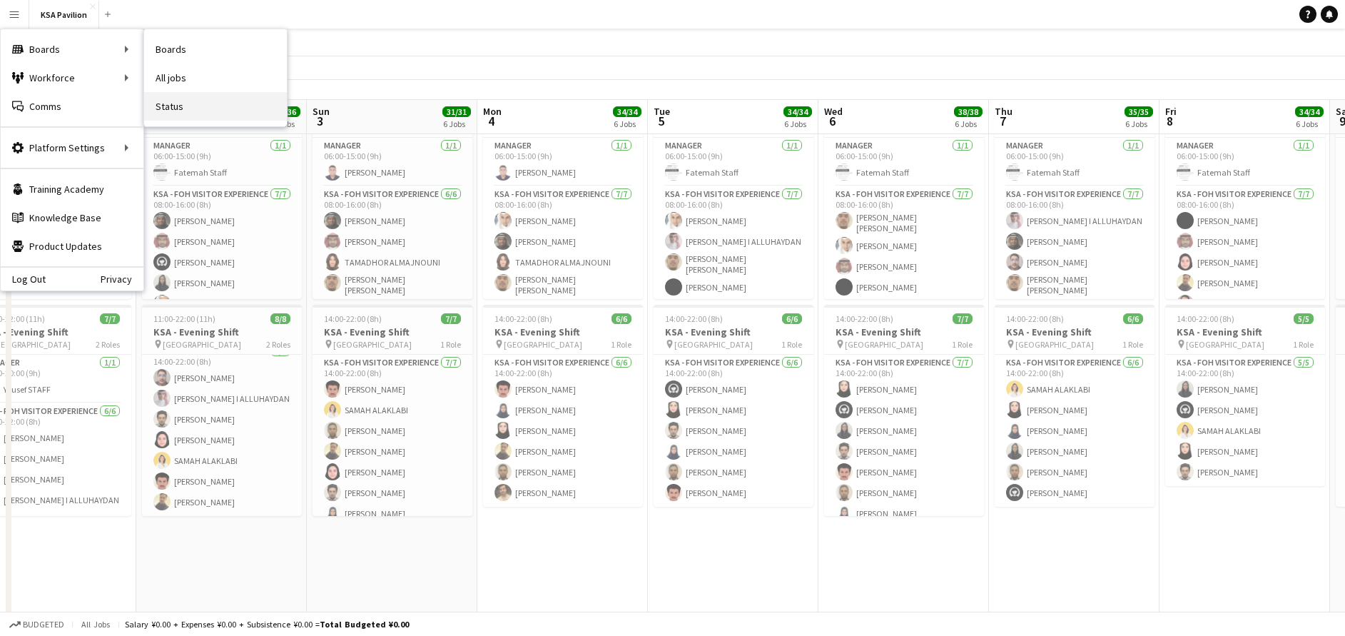
click at [205, 100] on link "Status" at bounding box center [215, 106] width 143 height 29
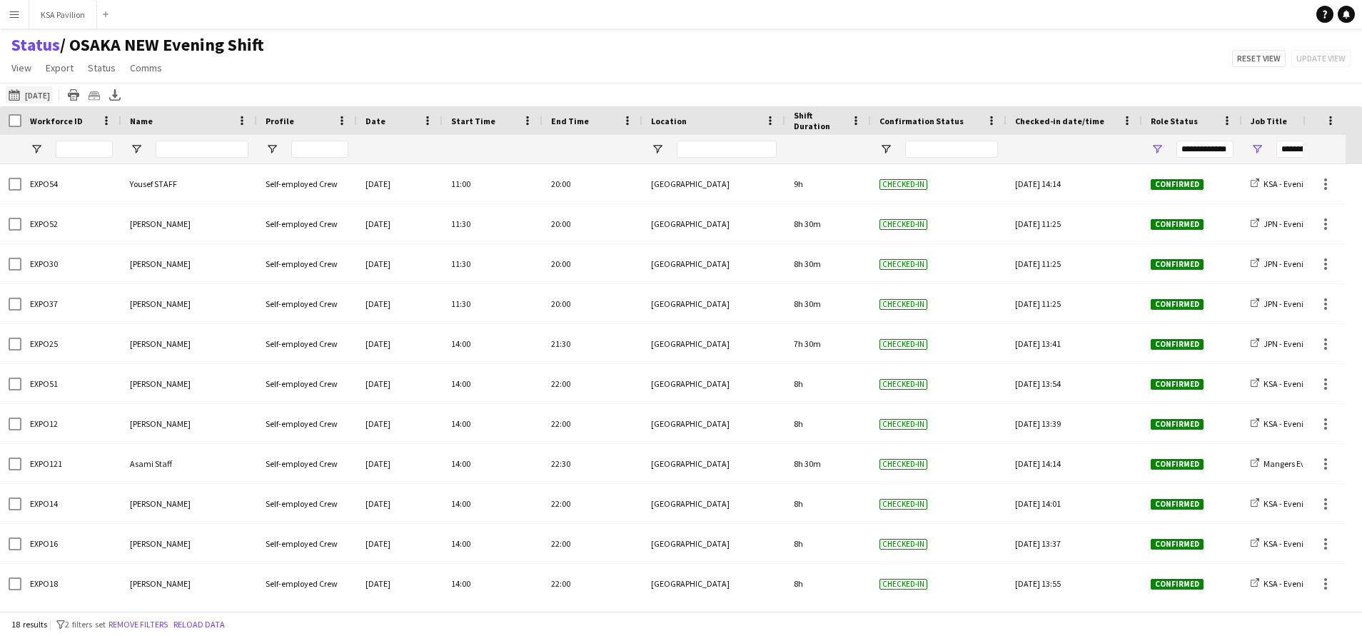
click at [33, 90] on button "[DATE] [DATE]" at bounding box center [29, 94] width 47 height 17
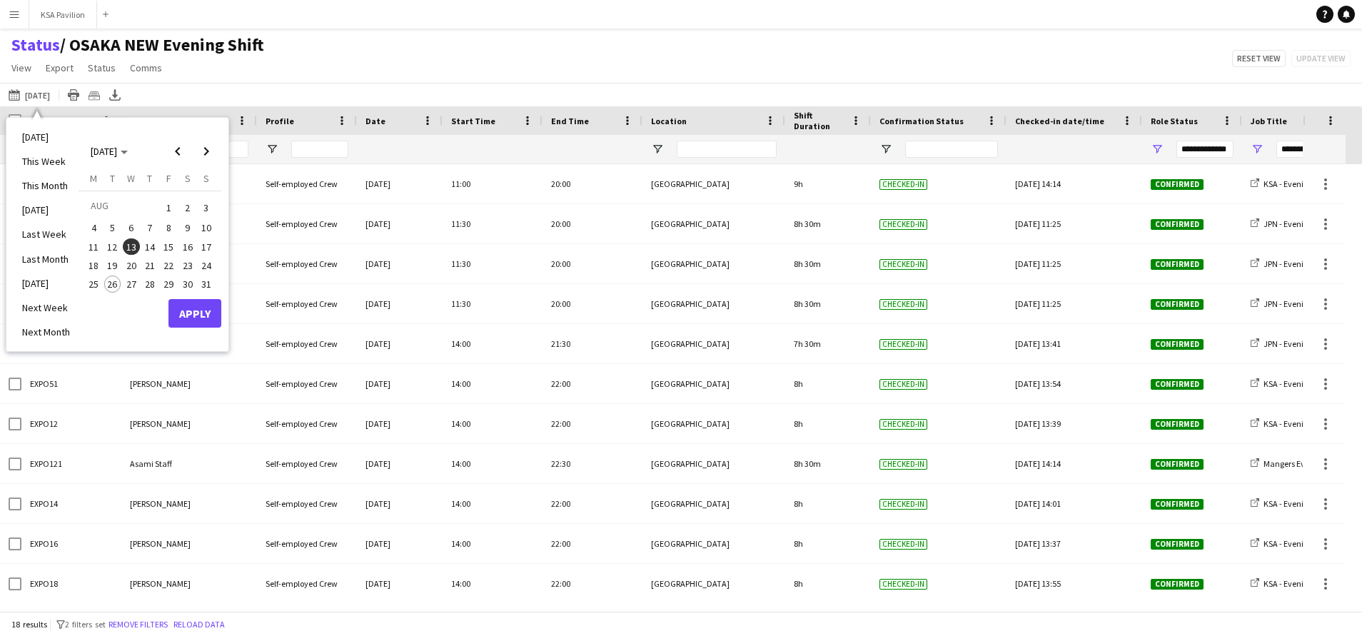
click at [113, 281] on span "26" at bounding box center [112, 284] width 17 height 17
click at [201, 310] on button "Apply" at bounding box center [194, 313] width 53 height 29
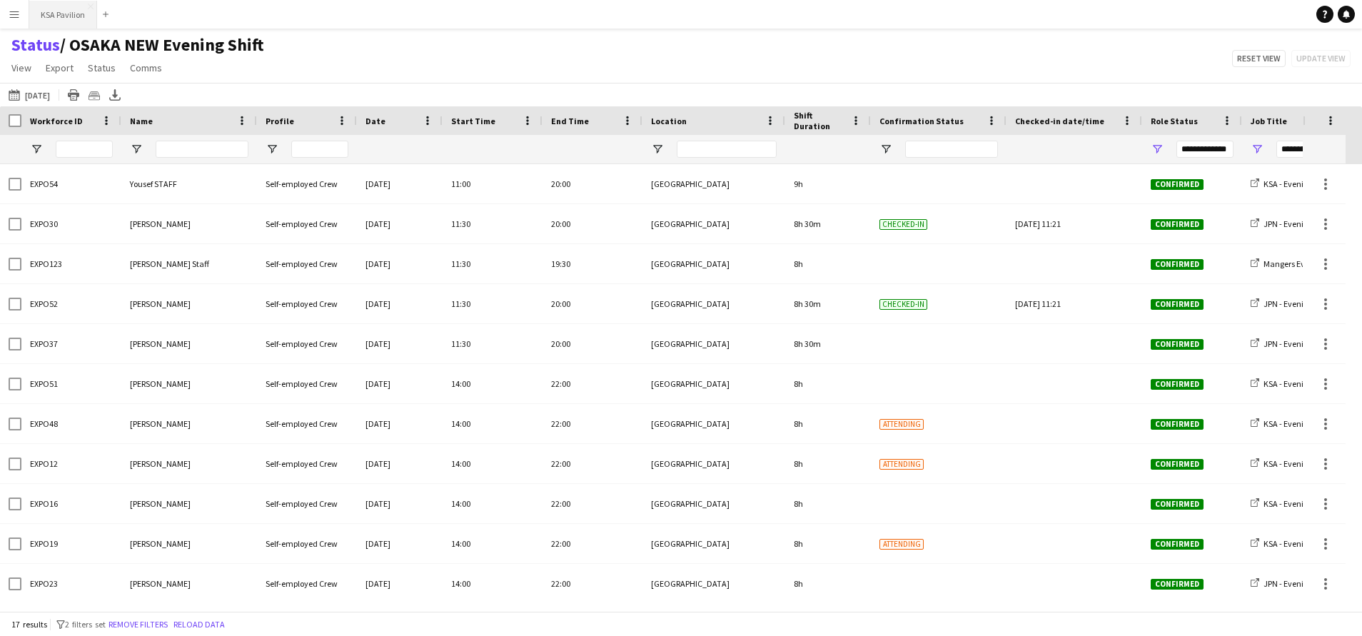
click at [65, 17] on button "KSA Pavilion Close" at bounding box center [63, 15] width 68 height 28
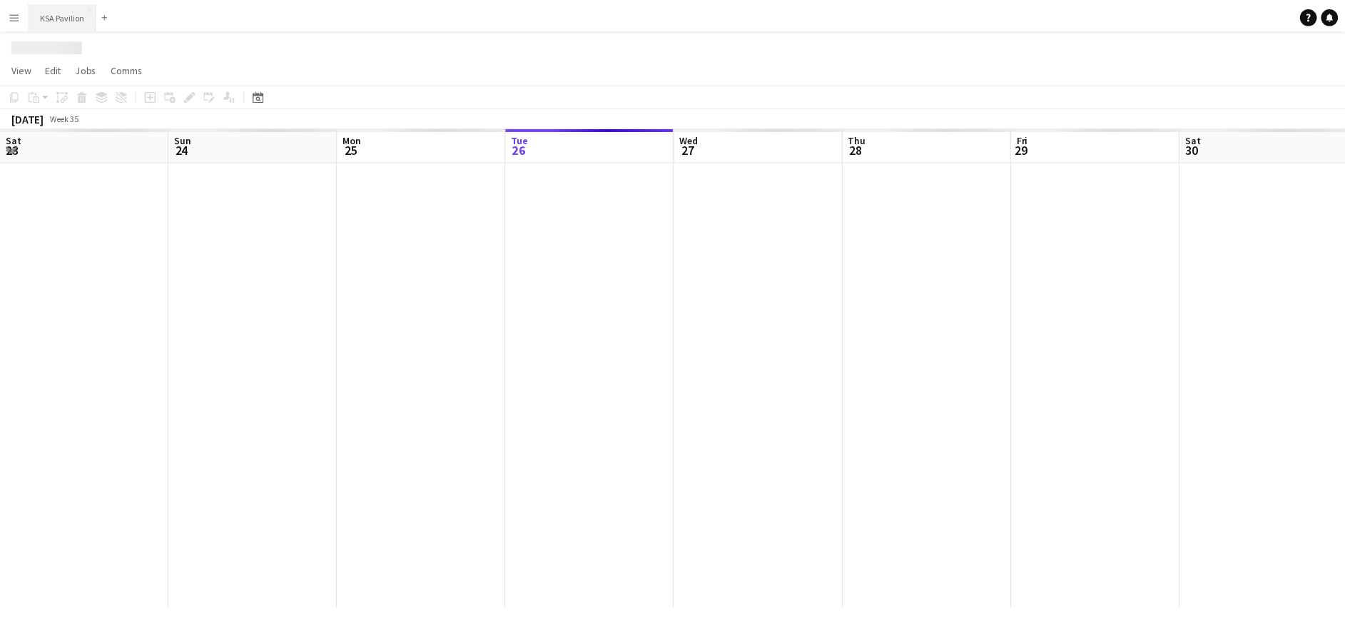
scroll to position [0, 341]
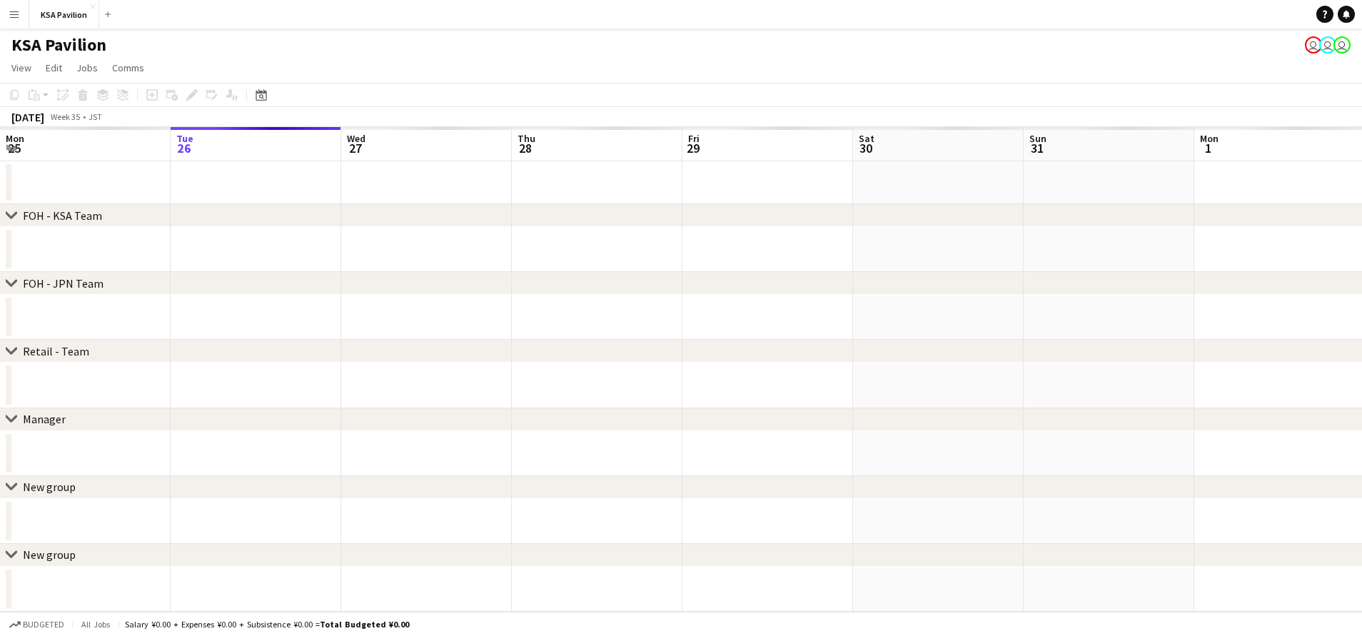
drag, startPoint x: 246, startPoint y: 191, endPoint x: 121, endPoint y: 354, distance: 204.7
click at [121, 354] on app-calendar-viewport "Sat 23 Sun 24 Mon 25 Tue 26 Wed 27 Thu 28 Fri 29 Sat 30 Sun 31 Mon 1 Tue 2 Wed …" at bounding box center [681, 369] width 1362 height 485
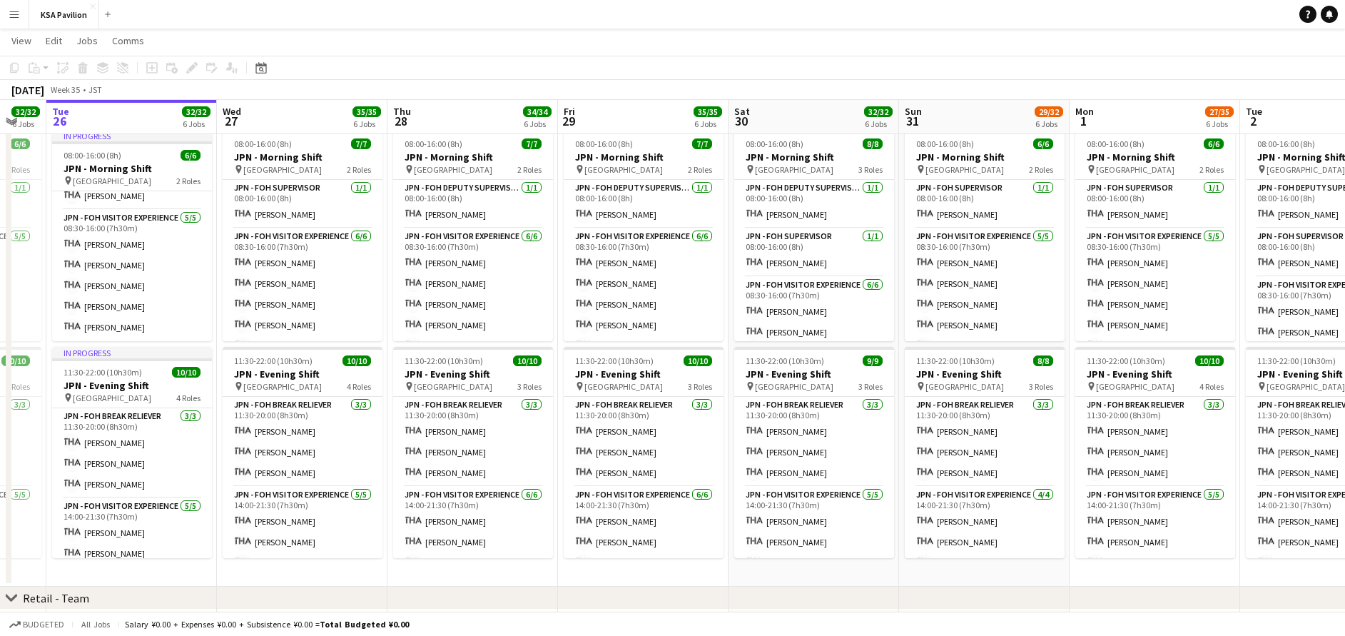
scroll to position [588, 0]
click at [97, 446] on app-card-role "JPN - FOH Break Reliever [DATE] 11:30-20:00 (8h30m) Mako [PERSON_NAME] Azumi Ha…" at bounding box center [132, 452] width 160 height 90
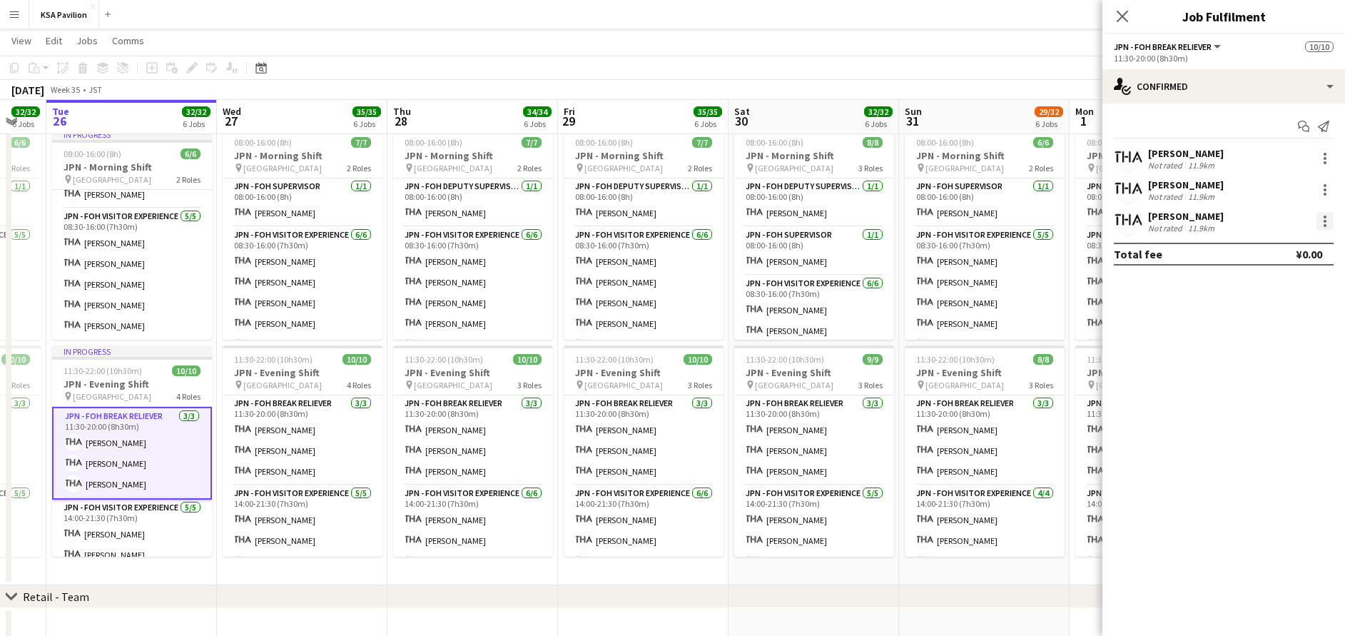
click at [1325, 222] on div at bounding box center [1325, 221] width 3 height 3
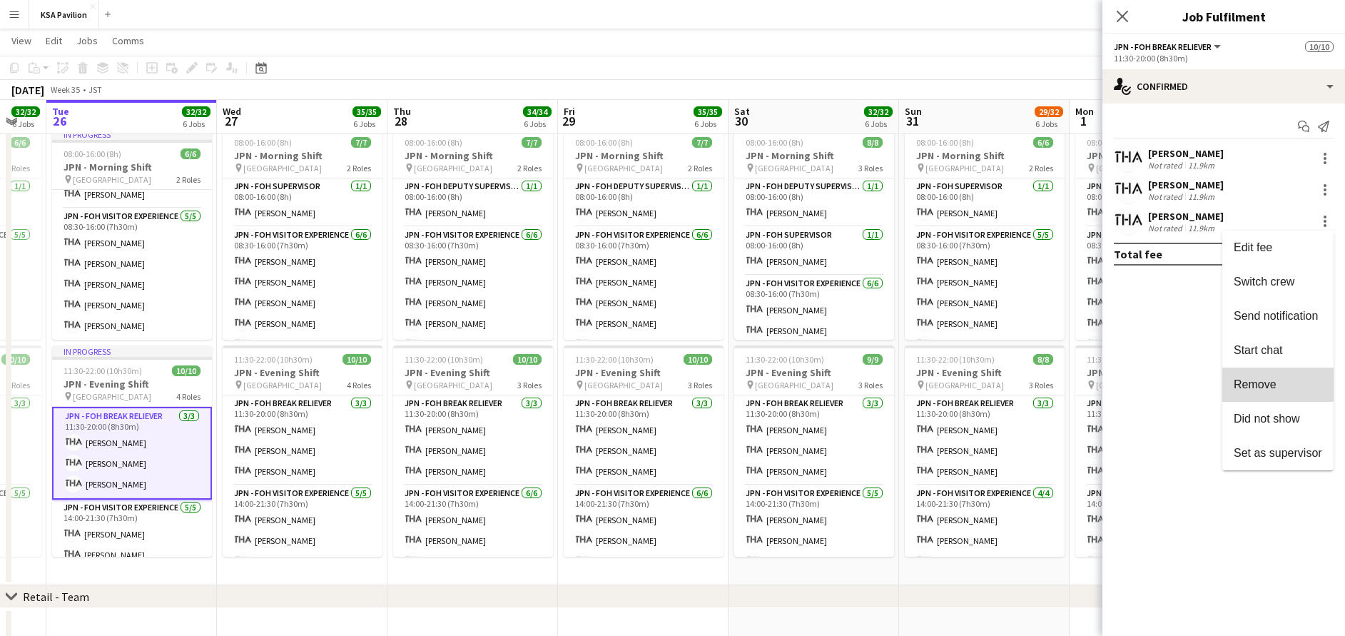
click at [1275, 385] on span "Remove" at bounding box center [1255, 384] width 43 height 12
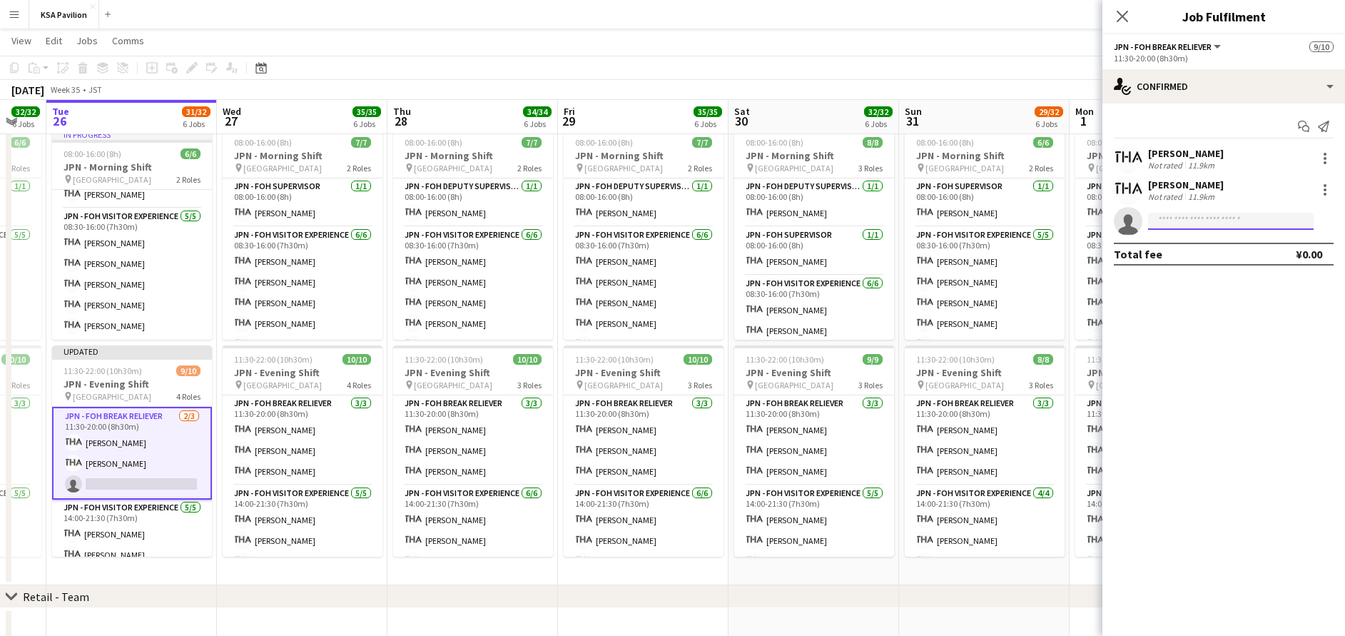
click at [1176, 219] on input at bounding box center [1231, 221] width 166 height 17
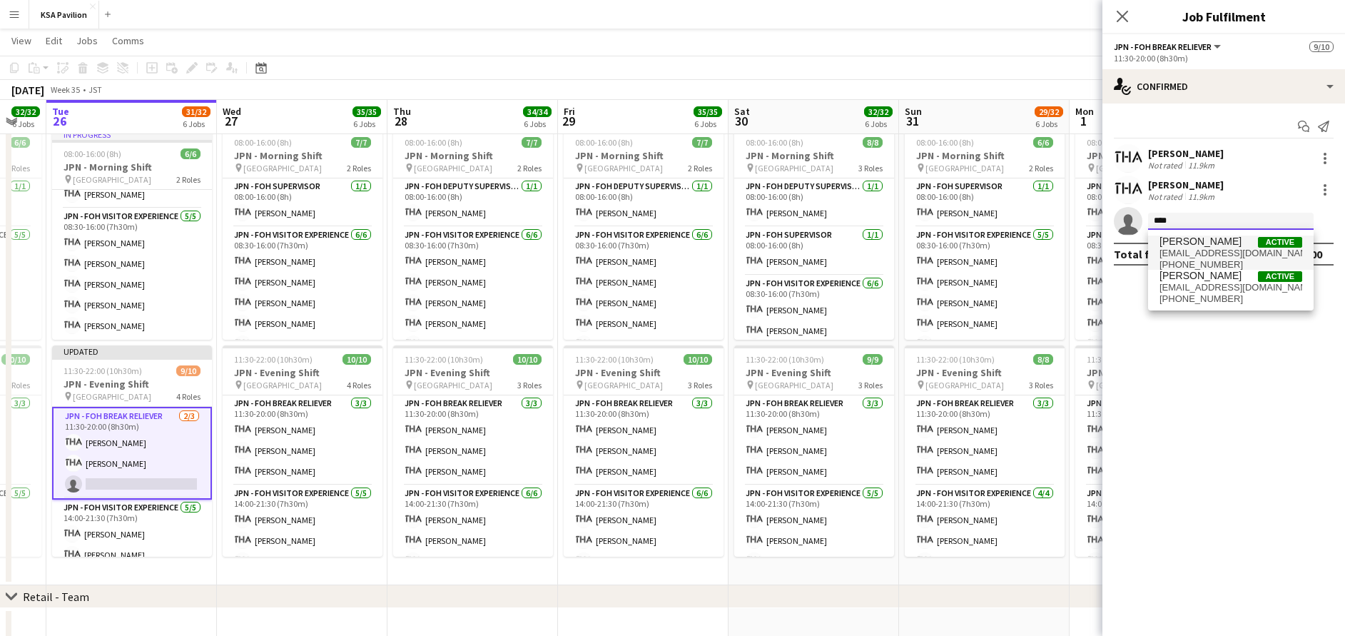
type input "****"
click at [1206, 245] on span "[PERSON_NAME]" at bounding box center [1201, 242] width 82 height 12
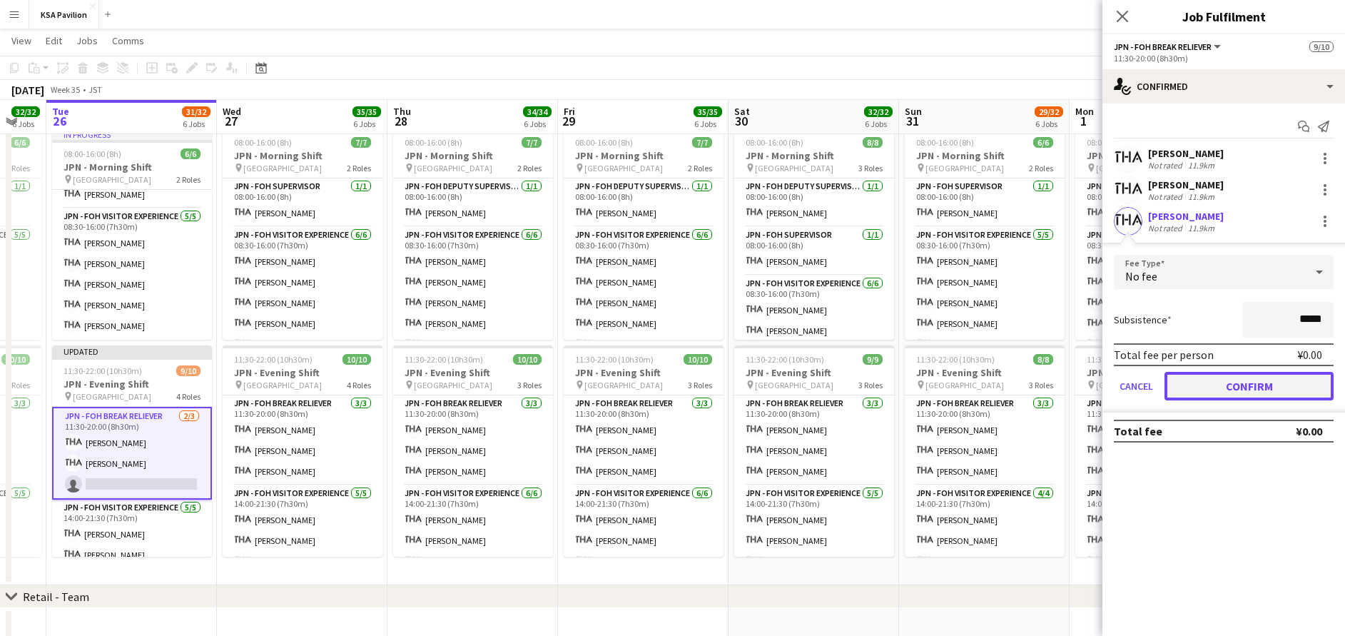
click at [1254, 380] on button "Confirm" at bounding box center [1249, 386] width 169 height 29
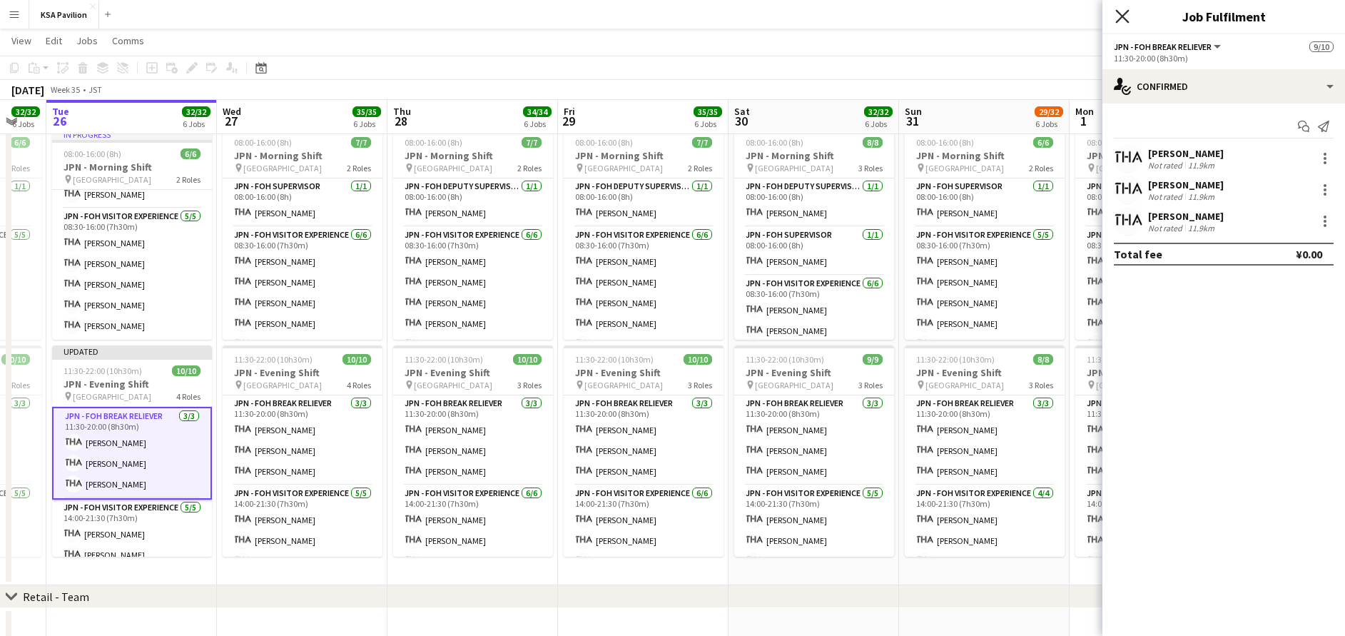
click at [1121, 19] on icon "Close pop-in" at bounding box center [1123, 16] width 14 height 14
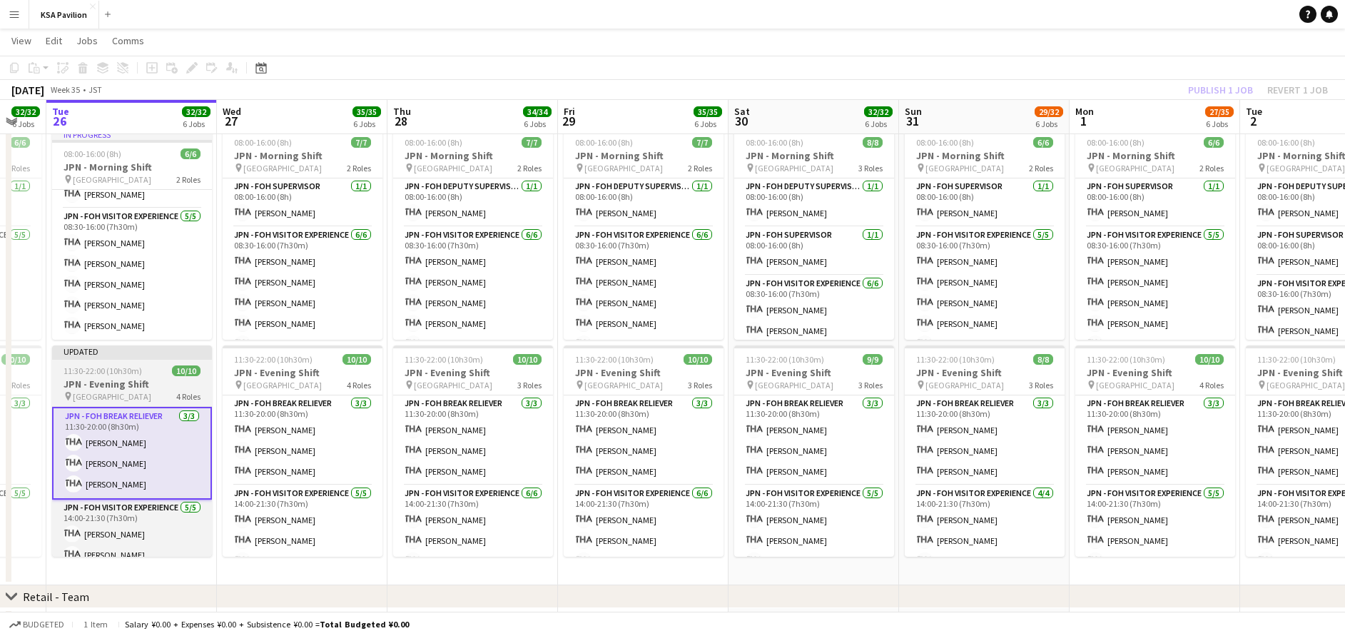
click at [99, 382] on h3 "JPN - Evening Shift" at bounding box center [132, 384] width 160 height 13
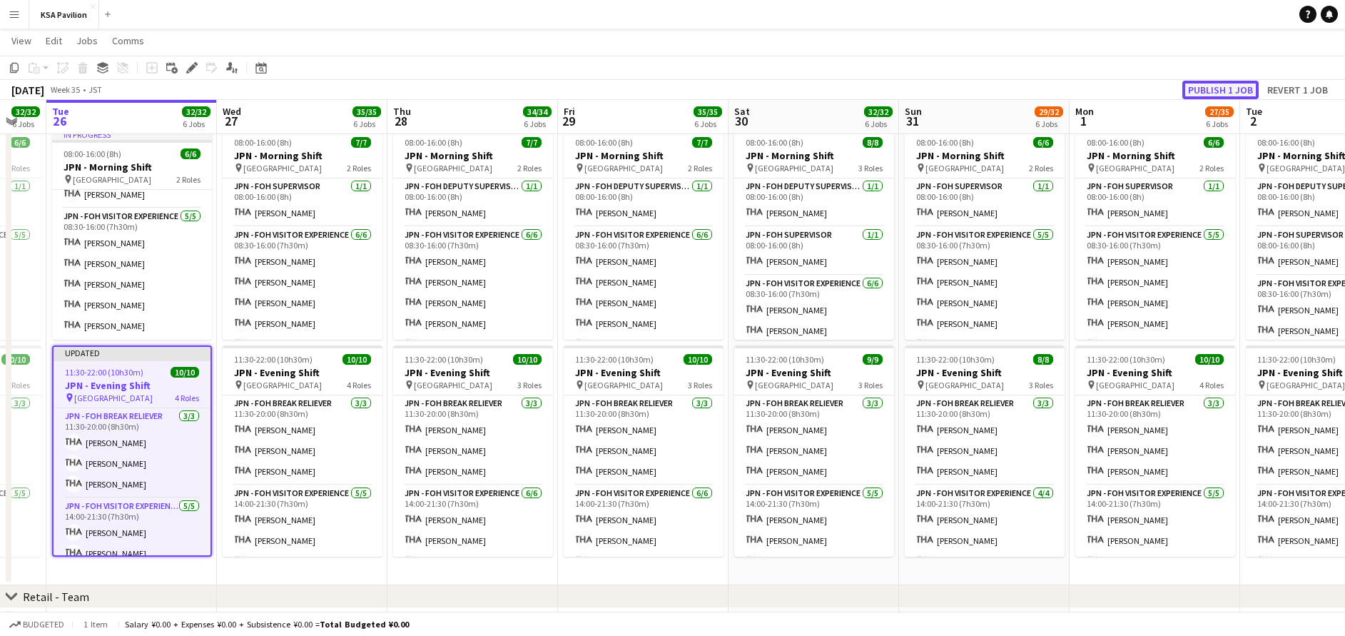
click at [1222, 89] on button "Publish 1 job" at bounding box center [1221, 90] width 76 height 19
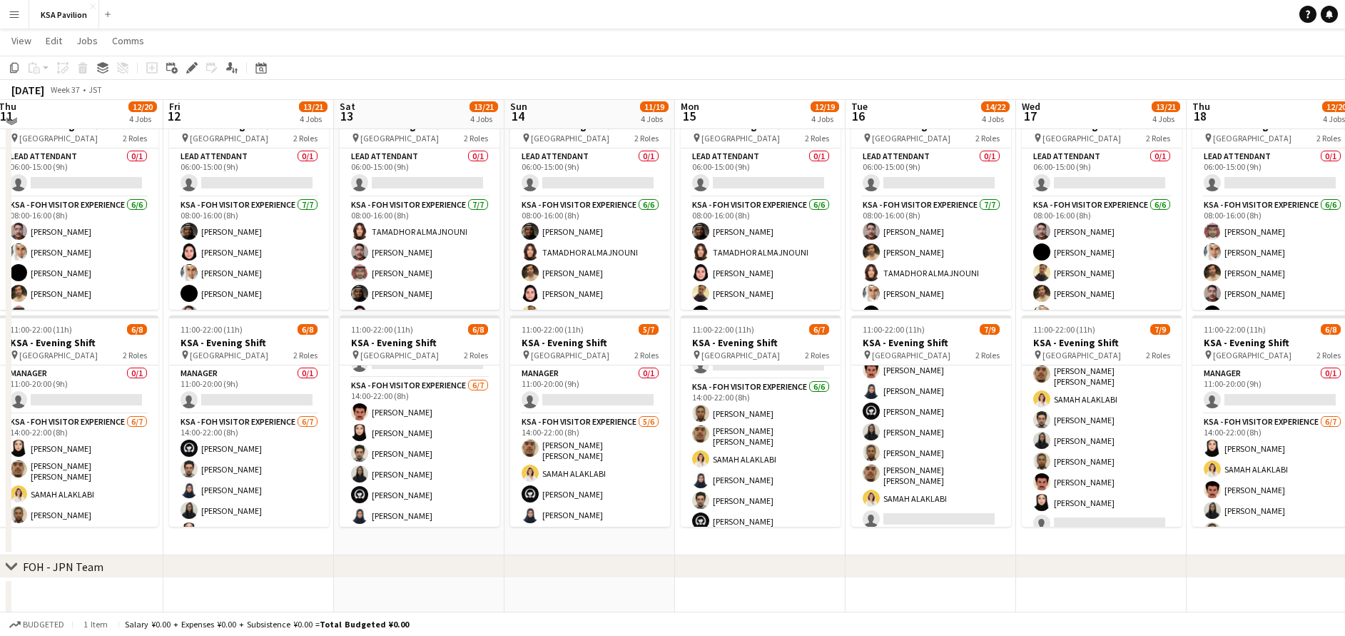
scroll to position [126, 0]
